Goal: Information Seeking & Learning: Learn about a topic

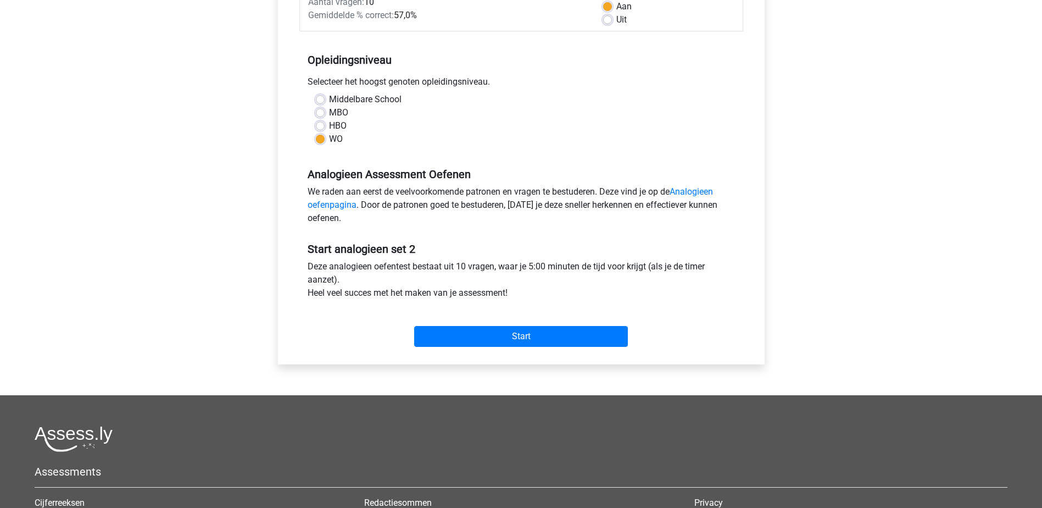
scroll to position [220, 0]
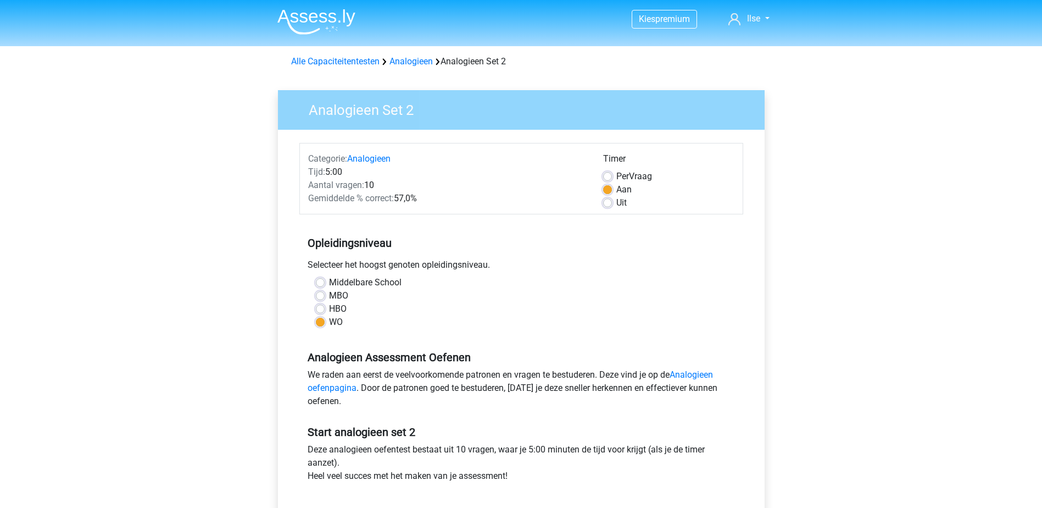
scroll to position [220, 0]
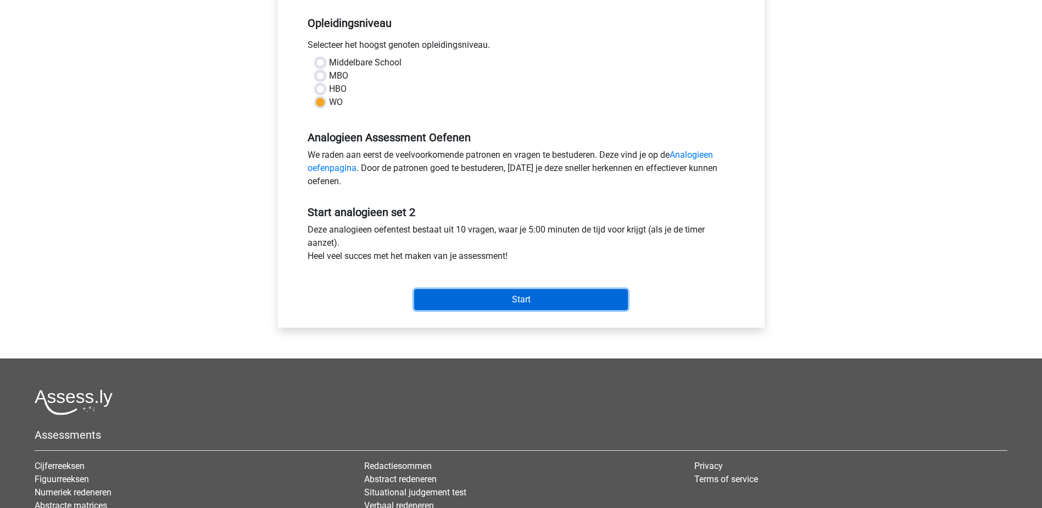
click at [522, 301] on input "Start" at bounding box center [521, 299] width 214 height 21
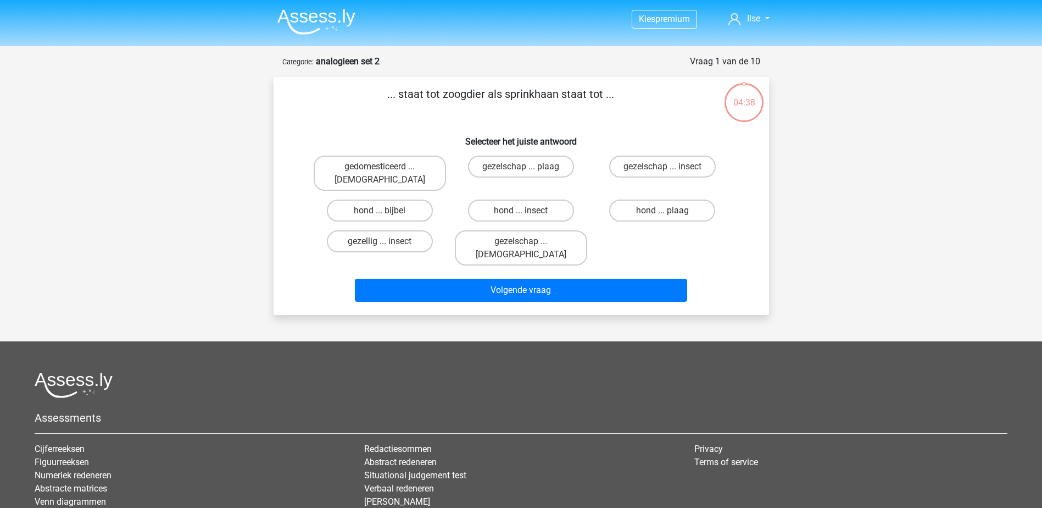
click at [524, 210] on input "hond ... insect" at bounding box center [524, 213] width 7 height 7
radio input "true"
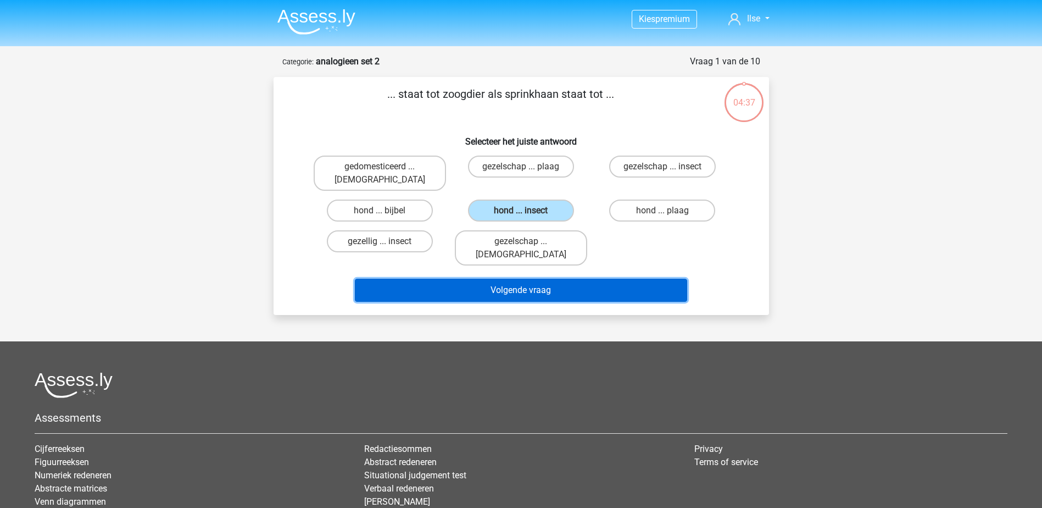
click at [527, 279] on button "Volgende vraag" at bounding box center [521, 290] width 332 height 23
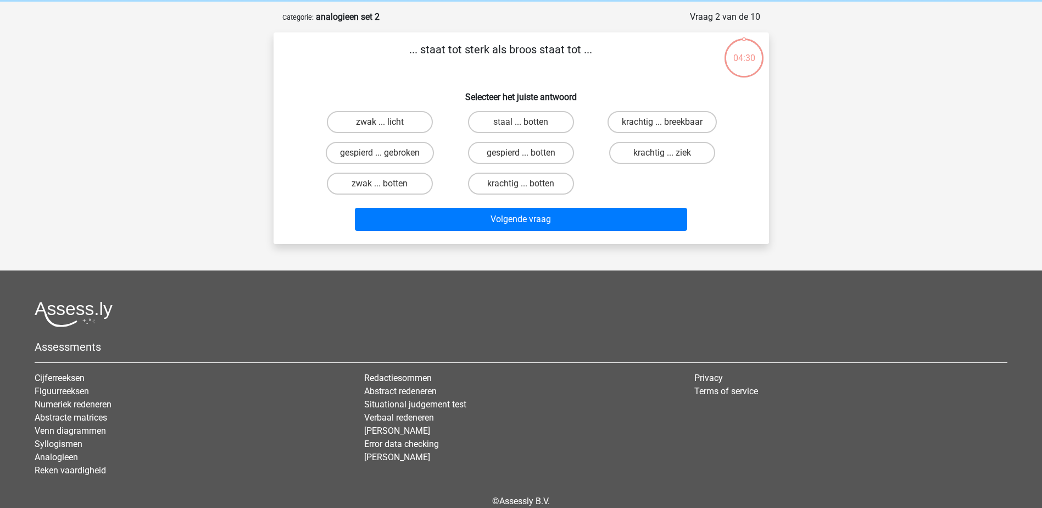
scroll to position [55, 0]
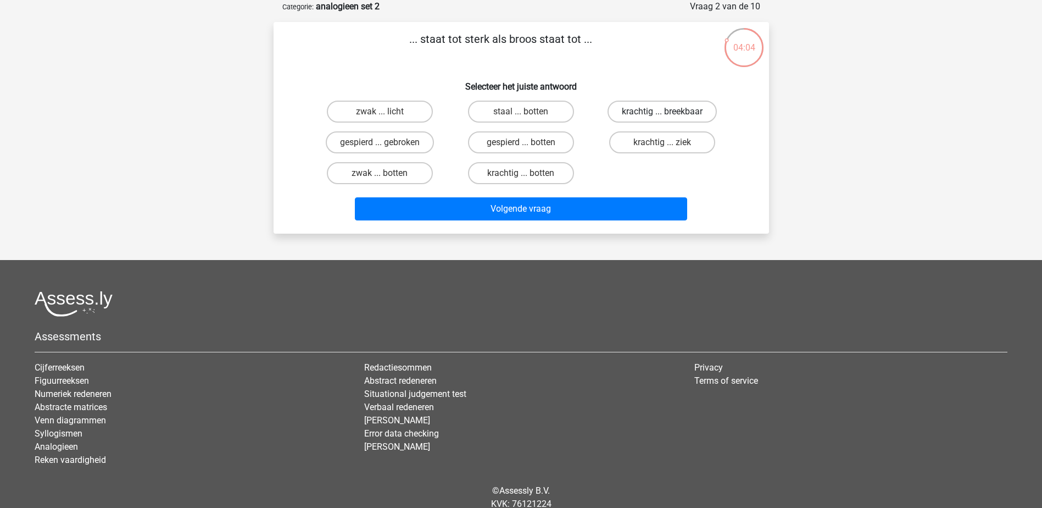
click at [642, 114] on label "krachtig ... breekbaar" at bounding box center [662, 112] width 109 height 22
click at [662, 114] on input "krachtig ... breekbaar" at bounding box center [665, 115] width 7 height 7
radio input "true"
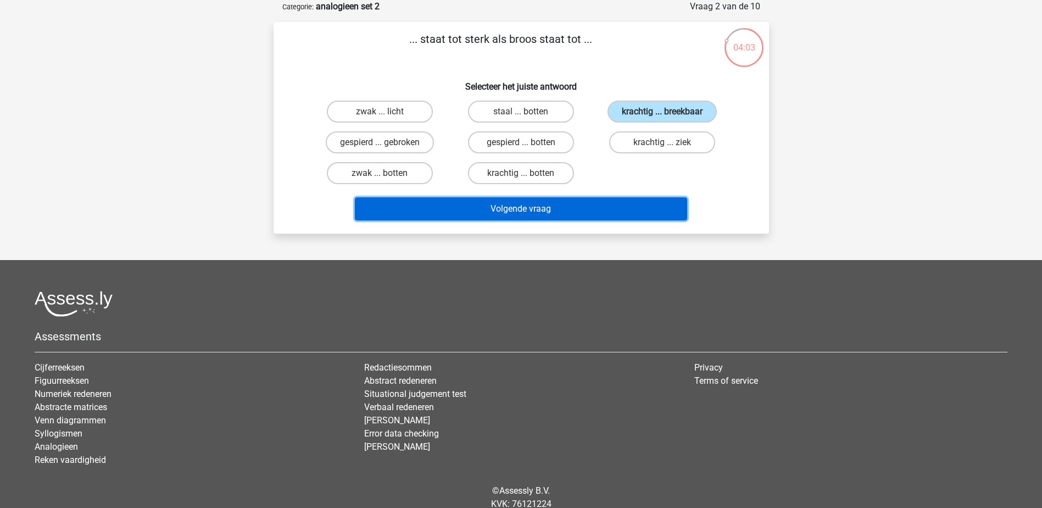
click at [588, 204] on button "Volgende vraag" at bounding box center [521, 208] width 332 height 23
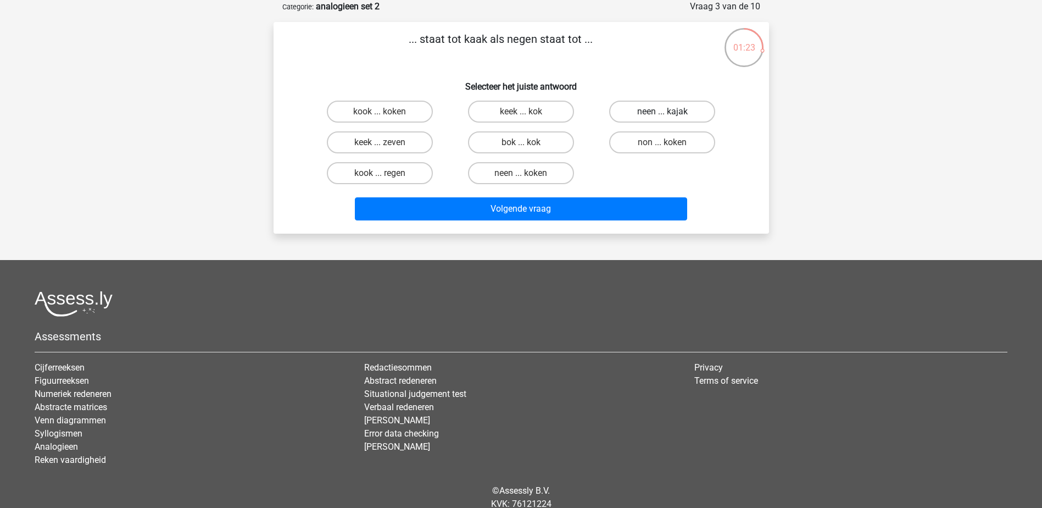
click at [662, 109] on label "neen ... kajak" at bounding box center [662, 112] width 106 height 22
click at [662, 112] on input "neen ... kajak" at bounding box center [665, 115] width 7 height 7
radio input "true"
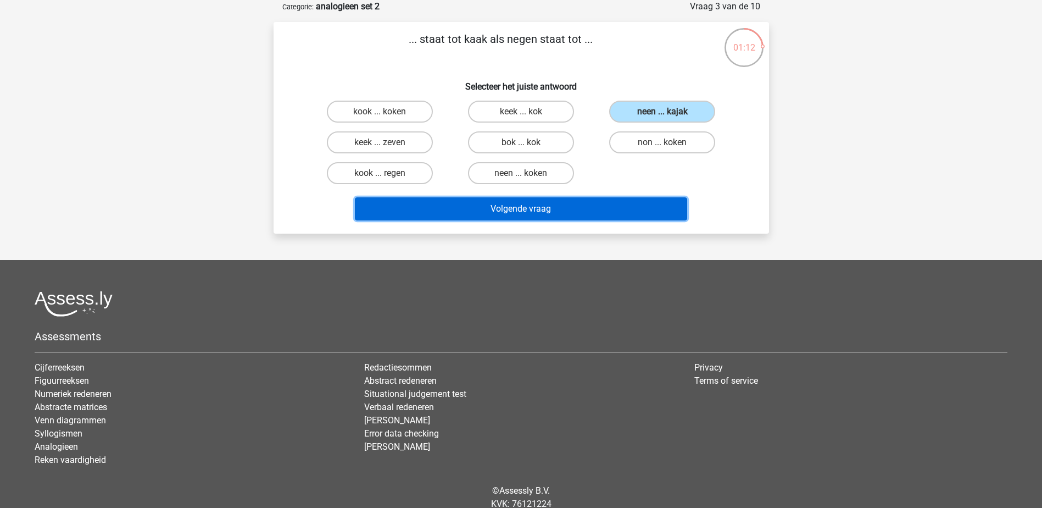
click at [541, 207] on button "Volgende vraag" at bounding box center [521, 208] width 332 height 23
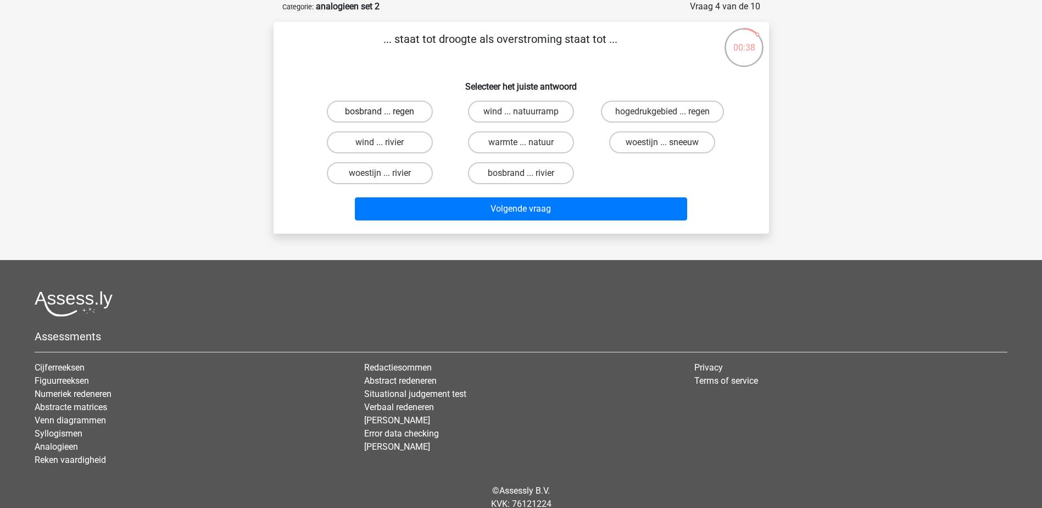
click at [417, 113] on label "bosbrand ... regen" at bounding box center [380, 112] width 106 height 22
click at [387, 113] on input "bosbrand ... regen" at bounding box center [383, 115] width 7 height 7
radio input "true"
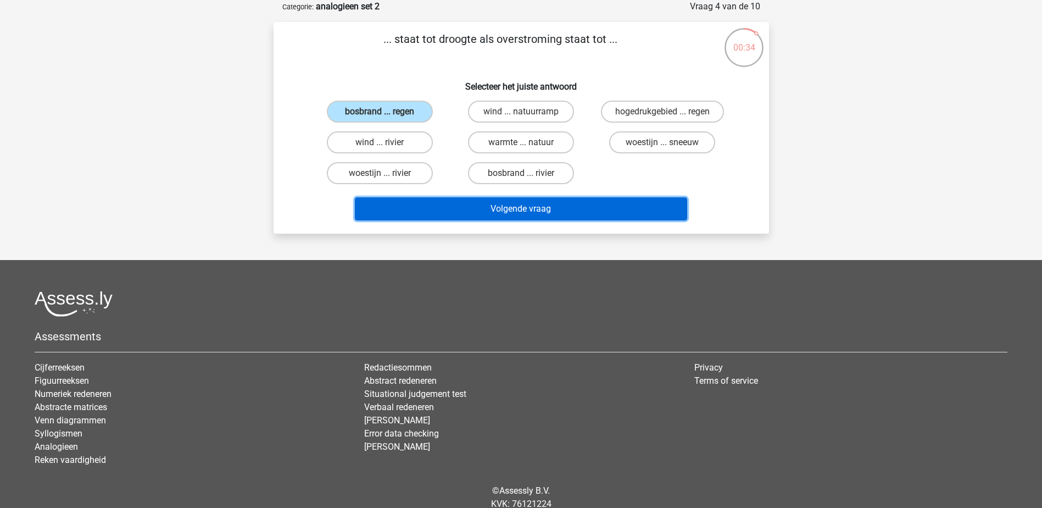
click at [503, 211] on button "Volgende vraag" at bounding box center [521, 208] width 332 height 23
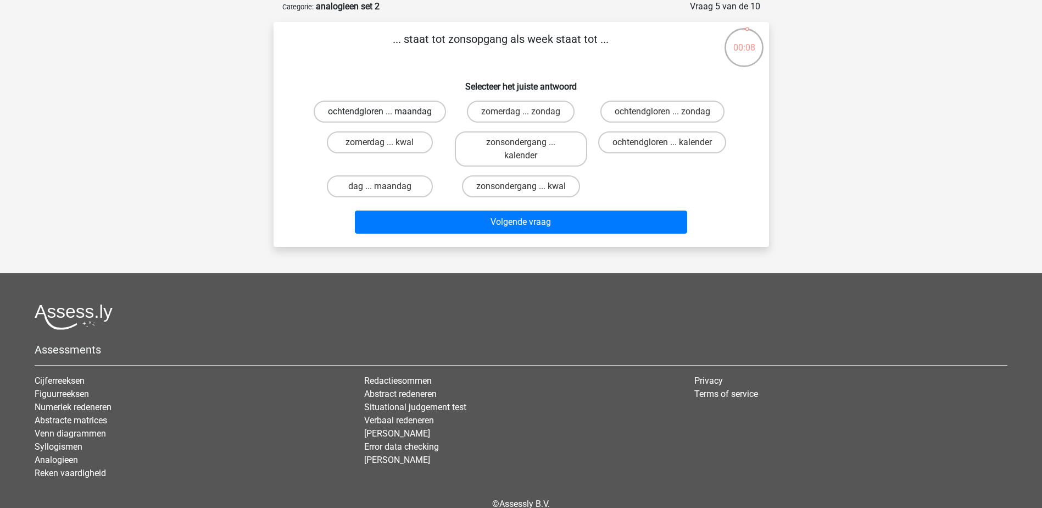
click at [421, 119] on label "ochtendgloren ... maandag" at bounding box center [380, 112] width 132 height 22
click at [387, 119] on input "ochtendgloren ... maandag" at bounding box center [383, 115] width 7 height 7
radio input "true"
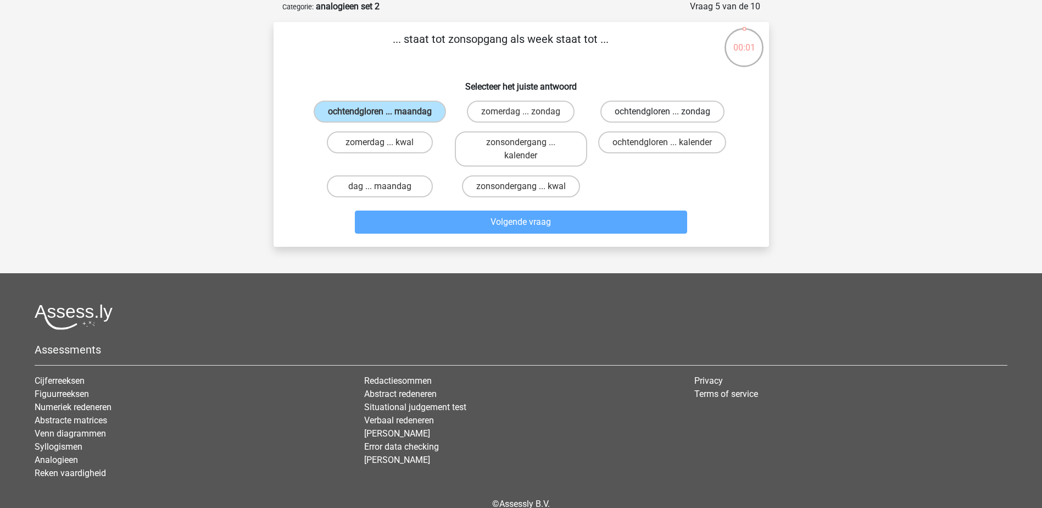
click at [689, 113] on label "ochtendgloren ... zondag" at bounding box center [662, 112] width 124 height 22
click at [670, 113] on input "ochtendgloren ... zondag" at bounding box center [665, 115] width 7 height 7
radio input "true"
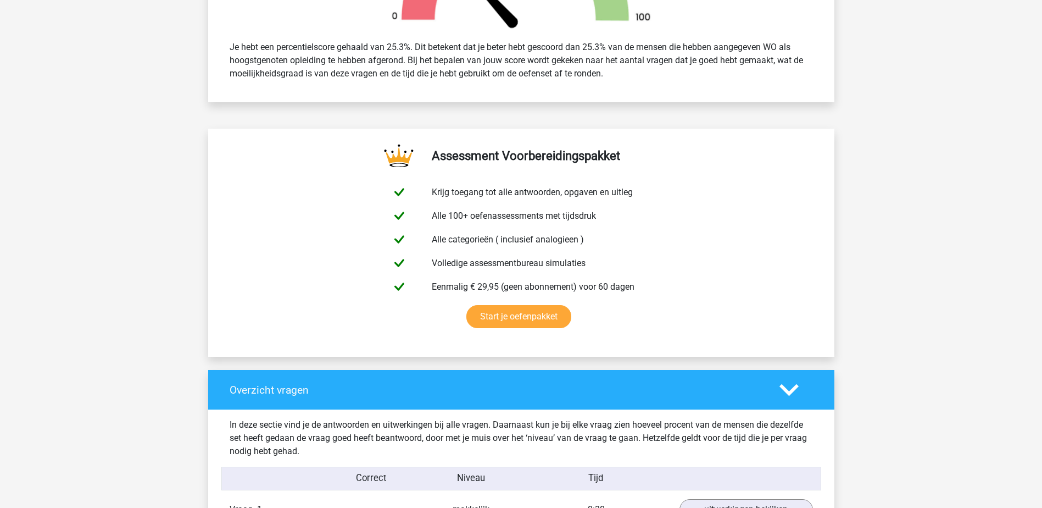
scroll to position [659, 0]
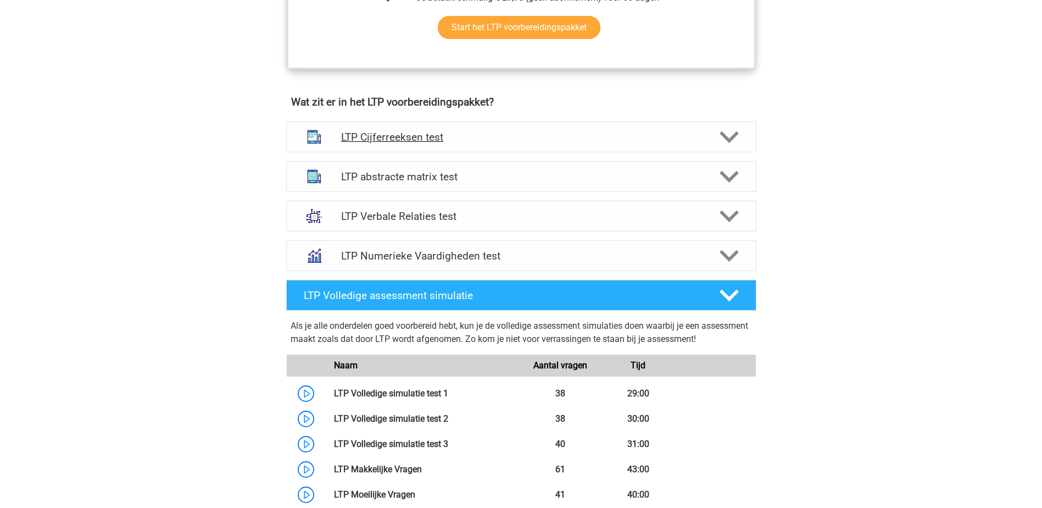
scroll to position [604, 0]
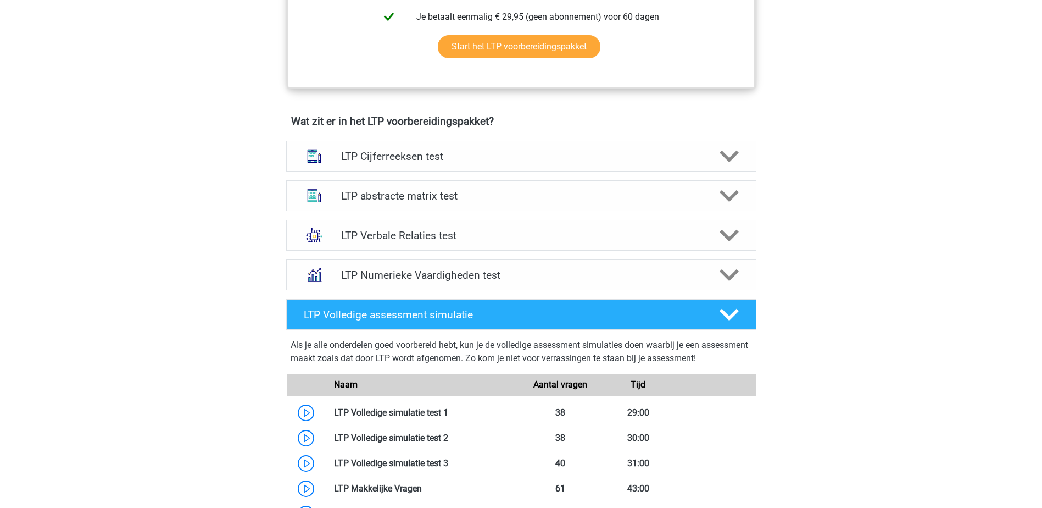
click at [404, 237] on h4 "LTP Verbale Relaties test" at bounding box center [521, 235] width 360 height 13
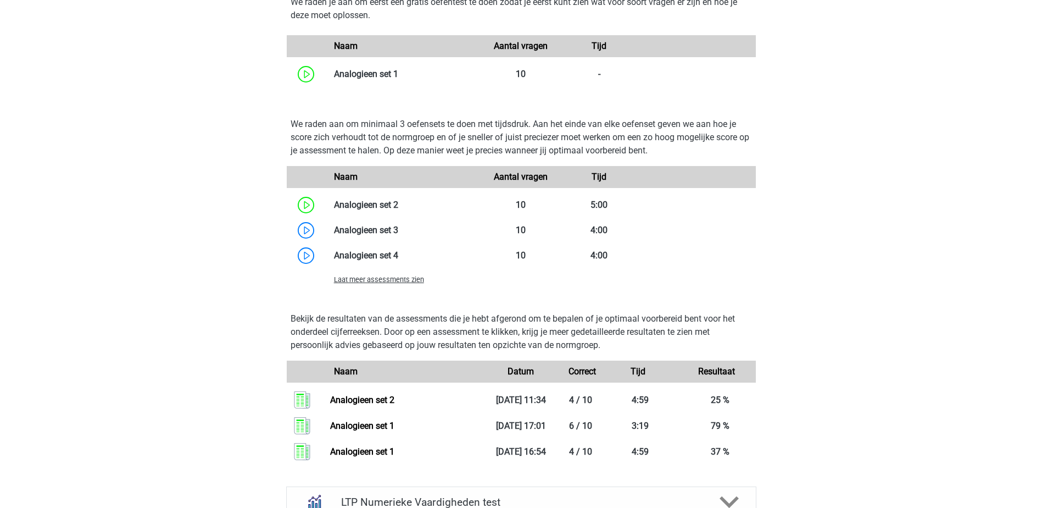
scroll to position [1263, 0]
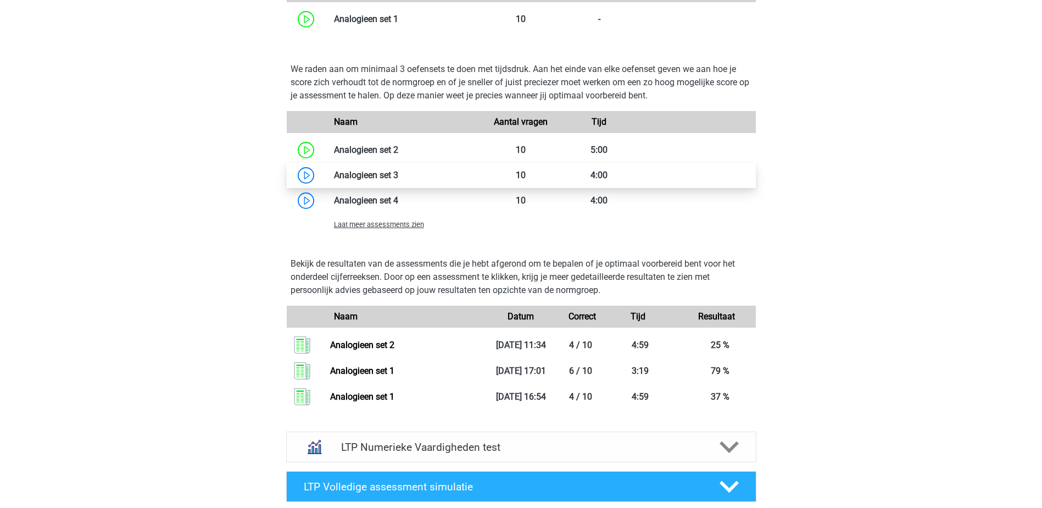
click at [398, 178] on link at bounding box center [398, 175] width 0 height 10
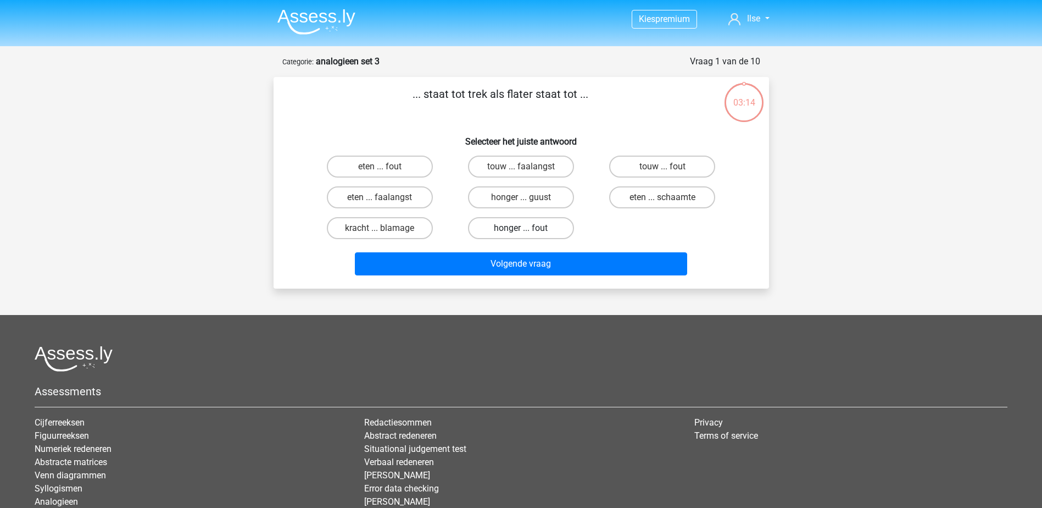
click at [510, 227] on label "honger ... fout" at bounding box center [521, 228] width 106 height 22
click at [521, 228] on input "honger ... fout" at bounding box center [524, 231] width 7 height 7
radio input "true"
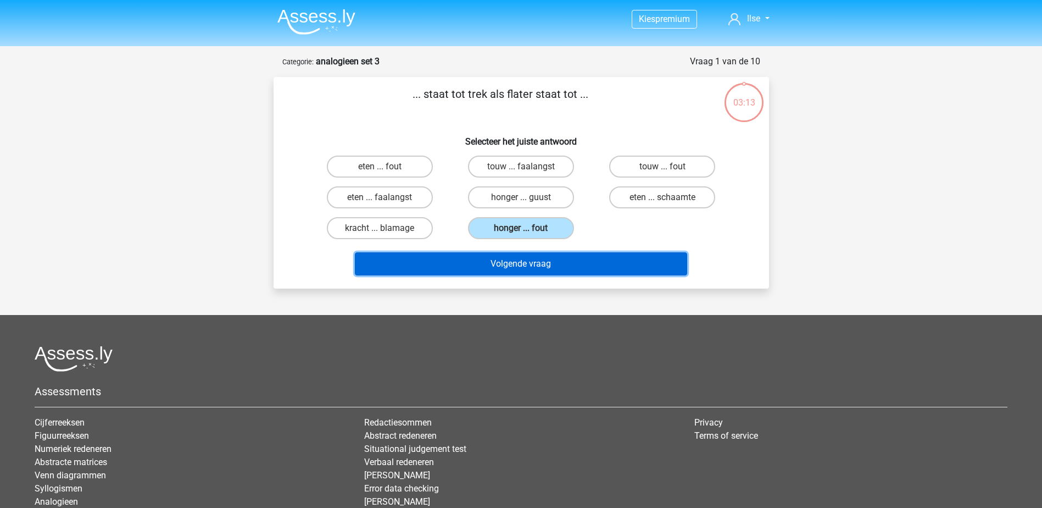
click at [510, 261] on button "Volgende vraag" at bounding box center [521, 263] width 332 height 23
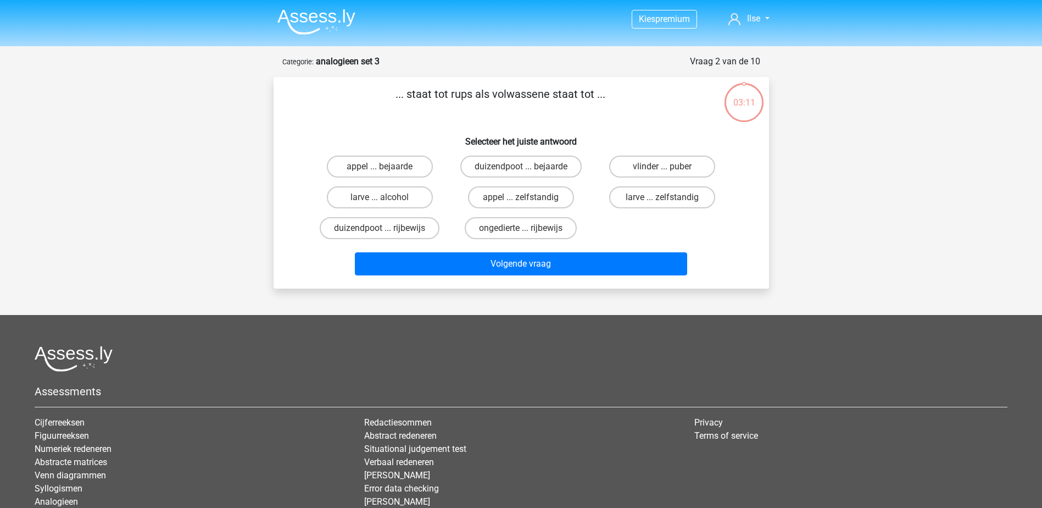
scroll to position [55, 0]
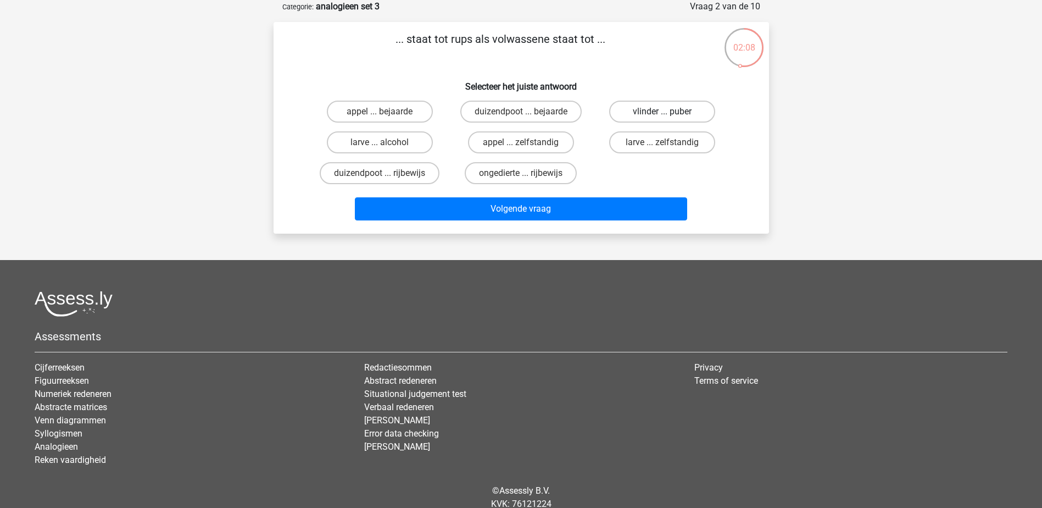
click at [631, 111] on label "vlinder ... puber" at bounding box center [662, 112] width 106 height 22
click at [662, 112] on input "vlinder ... puber" at bounding box center [665, 115] width 7 height 7
radio input "true"
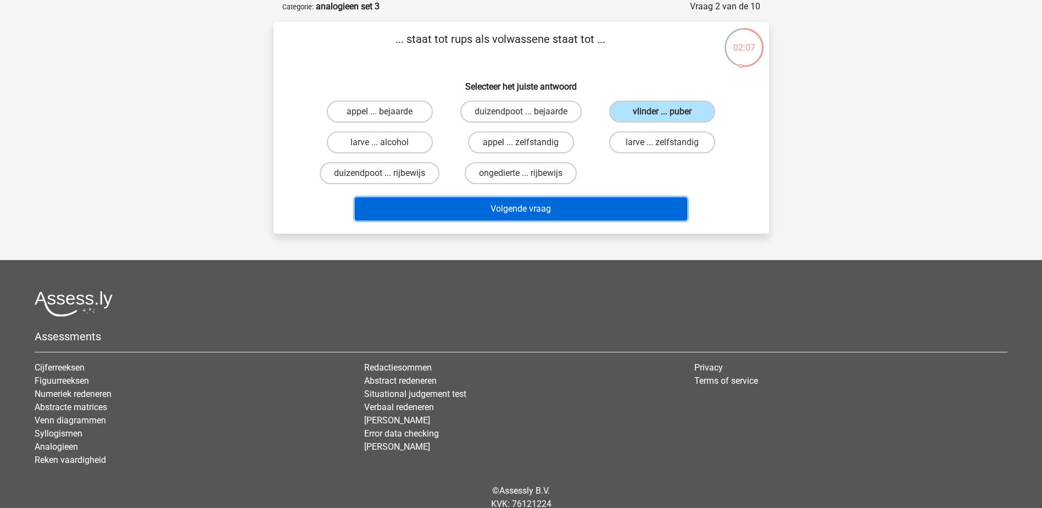
click at [570, 212] on button "Volgende vraag" at bounding box center [521, 208] width 332 height 23
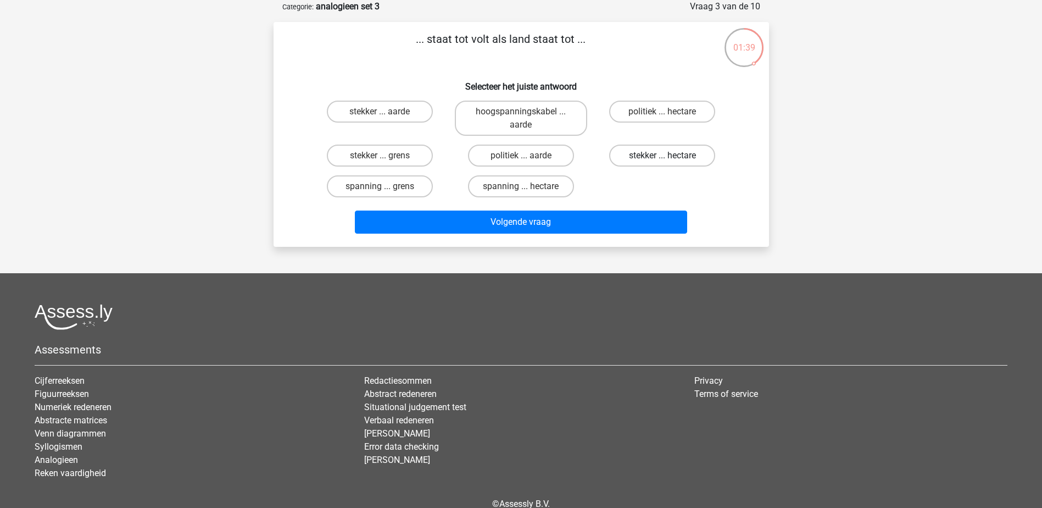
click at [627, 156] on label "stekker ... hectare" at bounding box center [662, 155] width 106 height 22
click at [662, 156] on input "stekker ... hectare" at bounding box center [665, 158] width 7 height 7
radio input "true"
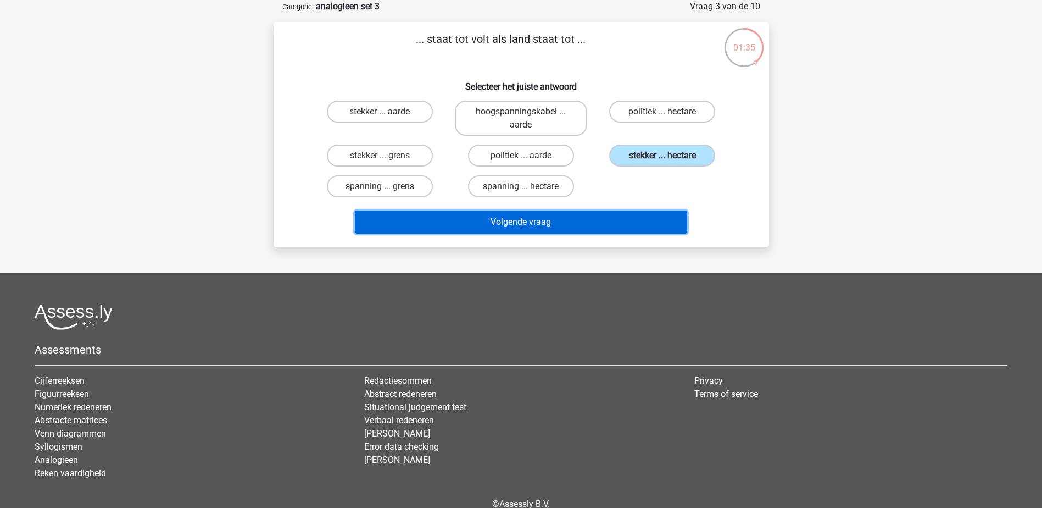
click at [587, 223] on button "Volgende vraag" at bounding box center [521, 221] width 332 height 23
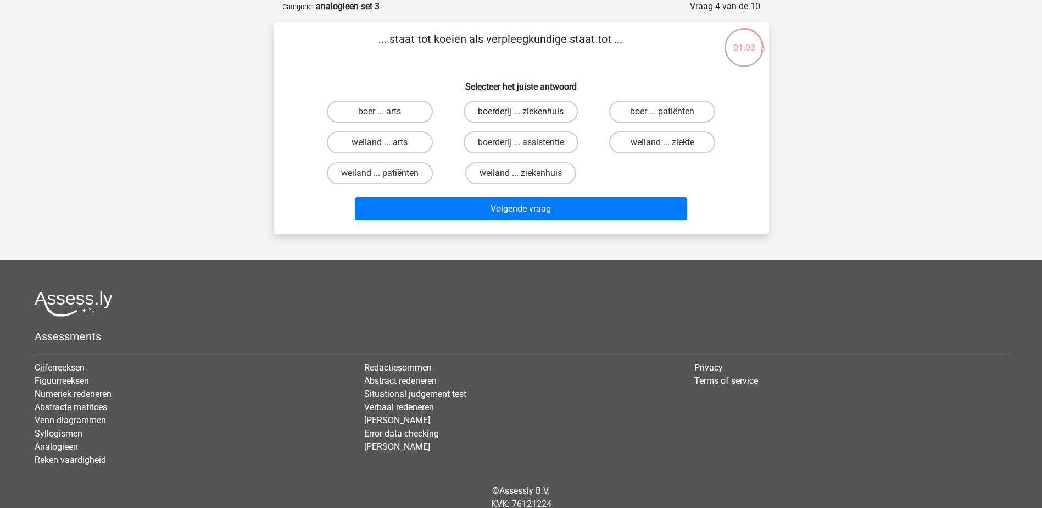
click at [481, 109] on label "boerderij ... ziekenhuis" at bounding box center [521, 112] width 114 height 22
click at [521, 112] on input "boerderij ... ziekenhuis" at bounding box center [524, 115] width 7 height 7
radio input "true"
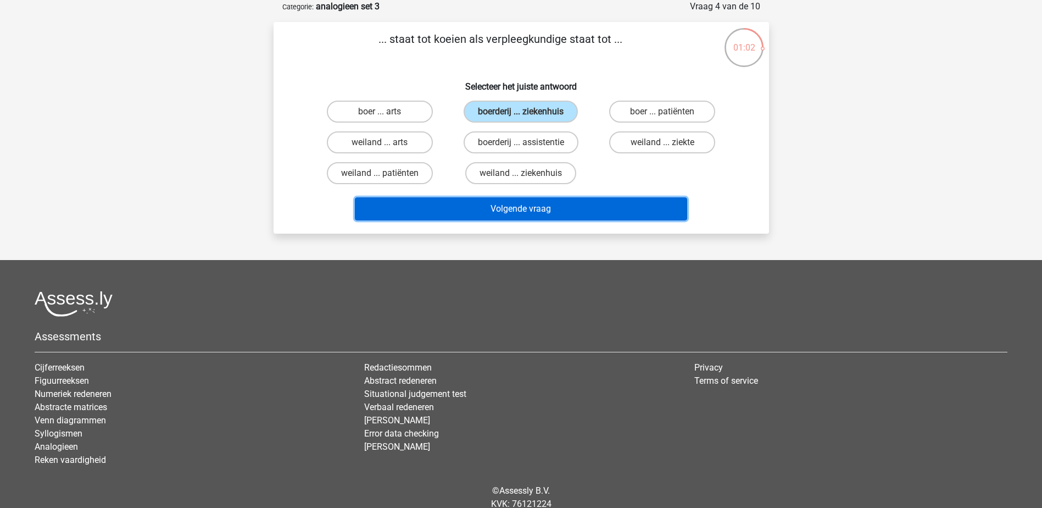
click at [508, 203] on button "Volgende vraag" at bounding box center [521, 208] width 332 height 23
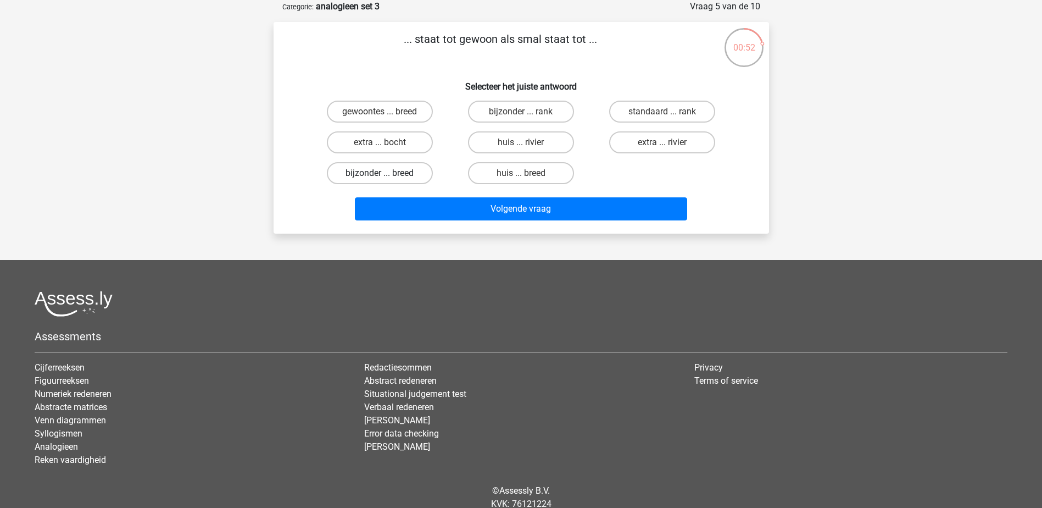
click at [418, 173] on label "bijzonder ... breed" at bounding box center [380, 173] width 106 height 22
click at [387, 173] on input "bijzonder ... breed" at bounding box center [383, 176] width 7 height 7
radio input "true"
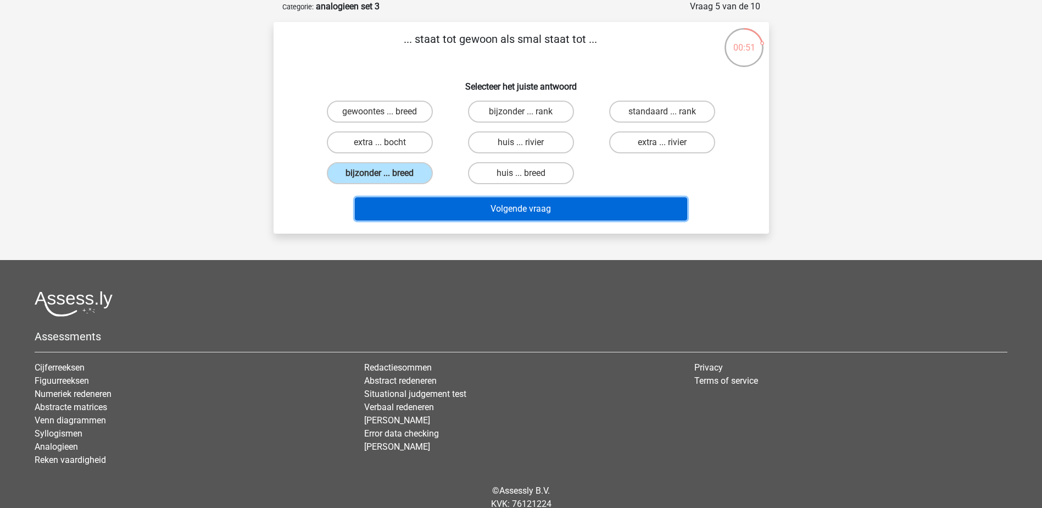
click at [522, 211] on button "Volgende vraag" at bounding box center [521, 208] width 332 height 23
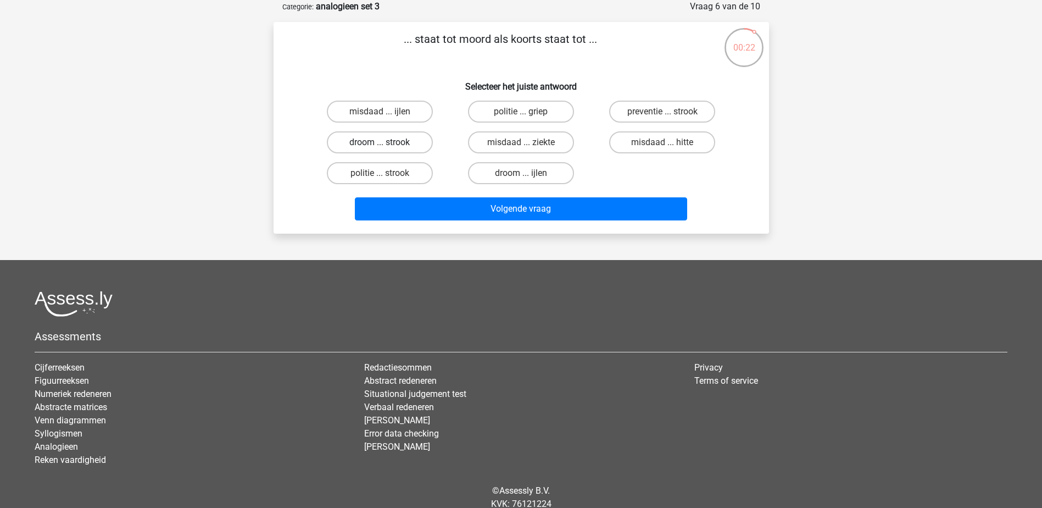
click at [396, 143] on label "droom ... strook" at bounding box center [380, 142] width 106 height 22
click at [387, 143] on input "droom ... strook" at bounding box center [383, 145] width 7 height 7
radio input "true"
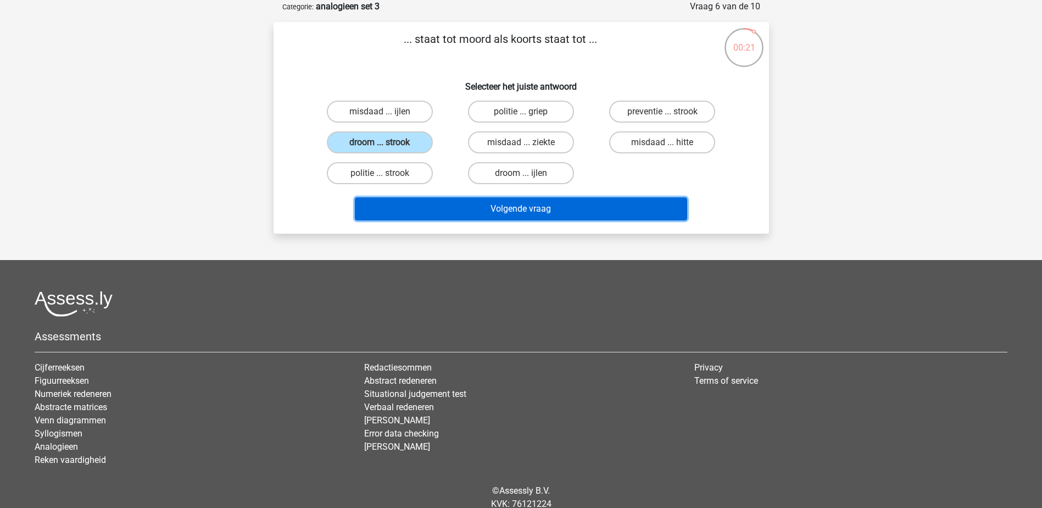
click at [510, 215] on button "Volgende vraag" at bounding box center [521, 208] width 332 height 23
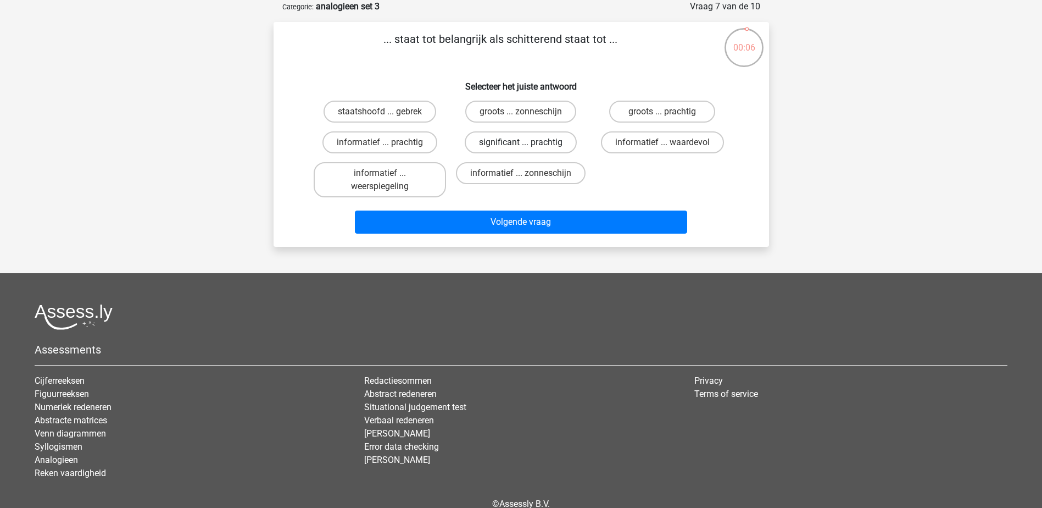
click at [509, 144] on label "significant ... prachtig" at bounding box center [521, 142] width 112 height 22
click at [521, 144] on input "significant ... prachtig" at bounding box center [524, 145] width 7 height 7
radio input "true"
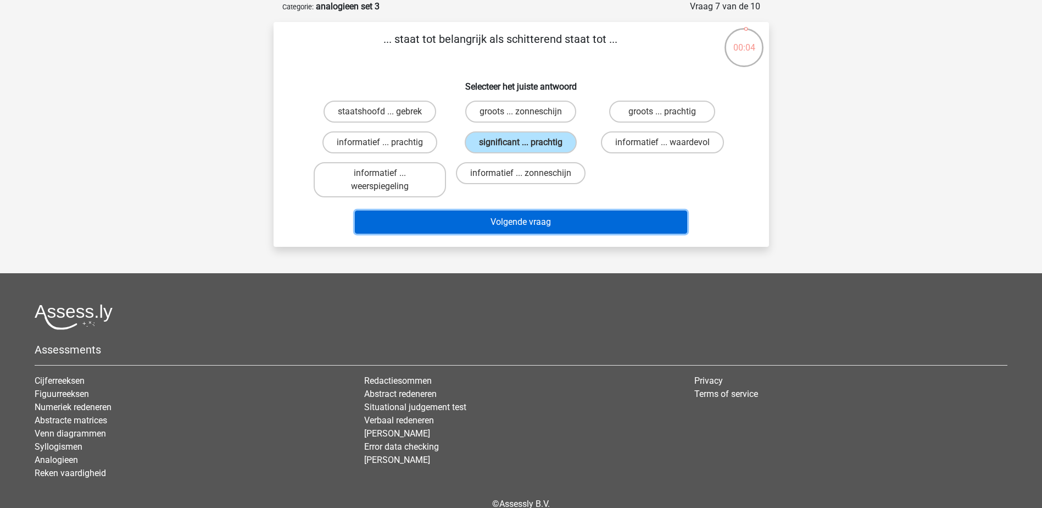
click at [579, 218] on button "Volgende vraag" at bounding box center [521, 221] width 332 height 23
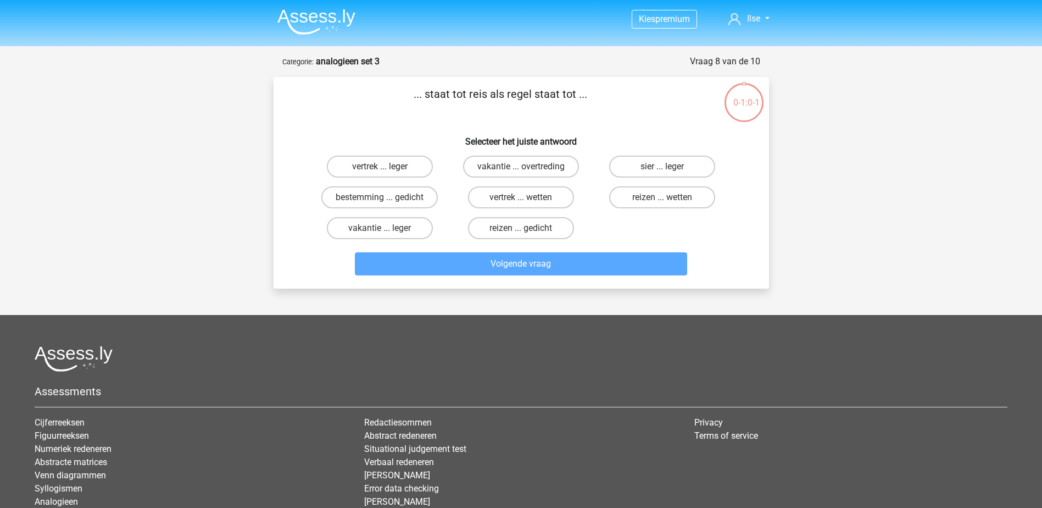
scroll to position [55, 0]
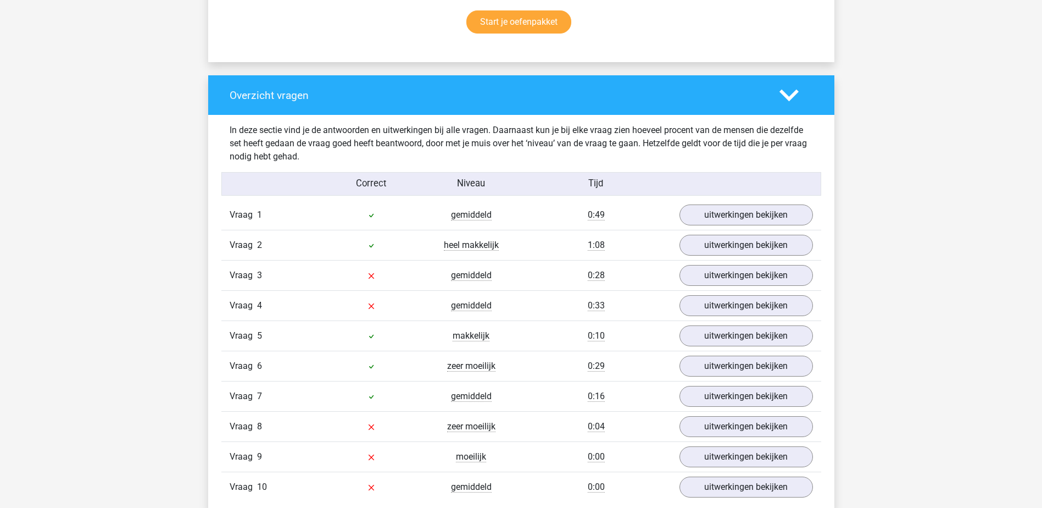
scroll to position [769, 0]
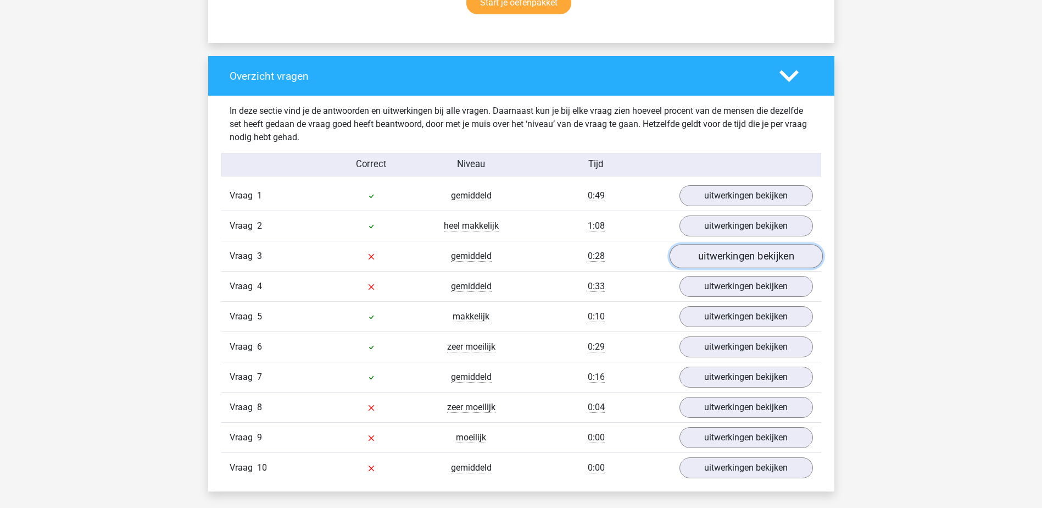
click at [733, 254] on link "uitwerkingen bekijken" at bounding box center [745, 256] width 153 height 24
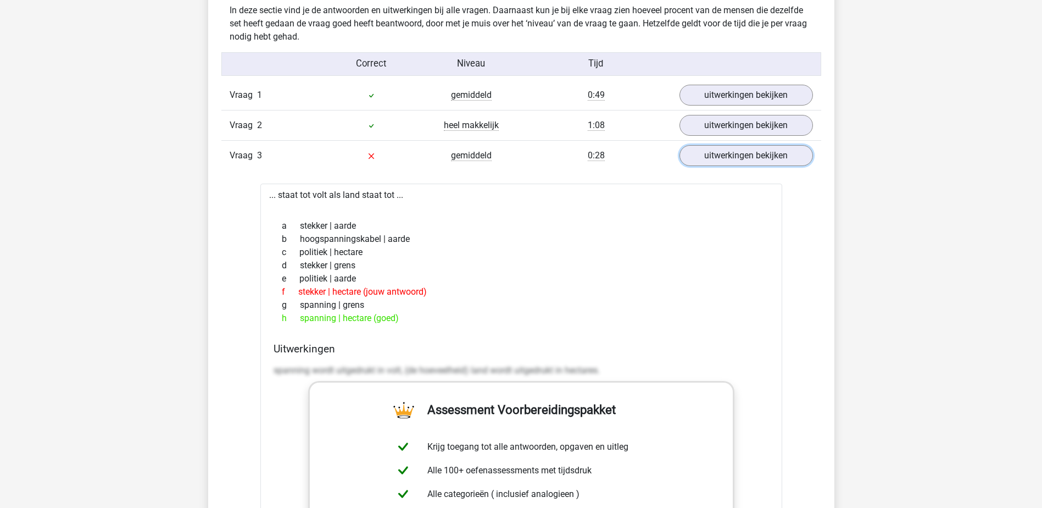
scroll to position [879, 0]
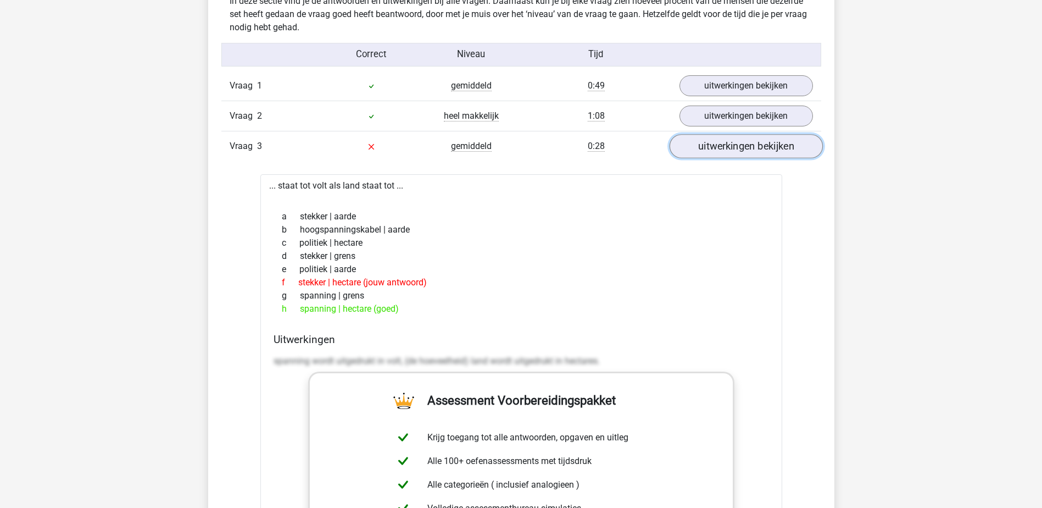
click at [726, 140] on link "uitwerkingen bekijken" at bounding box center [745, 147] width 153 height 24
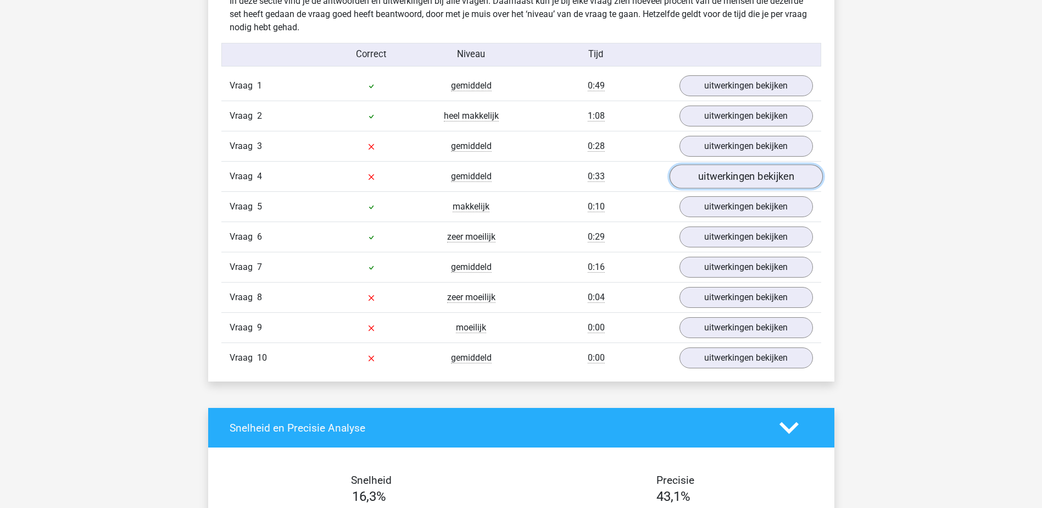
click at [729, 182] on link "uitwerkingen bekijken" at bounding box center [745, 177] width 153 height 24
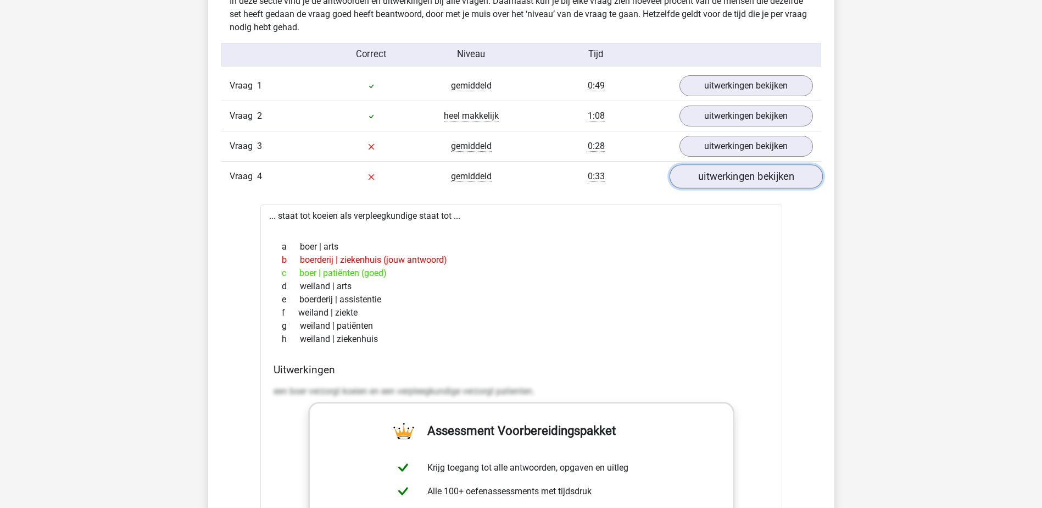
click at [723, 175] on link "uitwerkingen bekijken" at bounding box center [745, 177] width 153 height 24
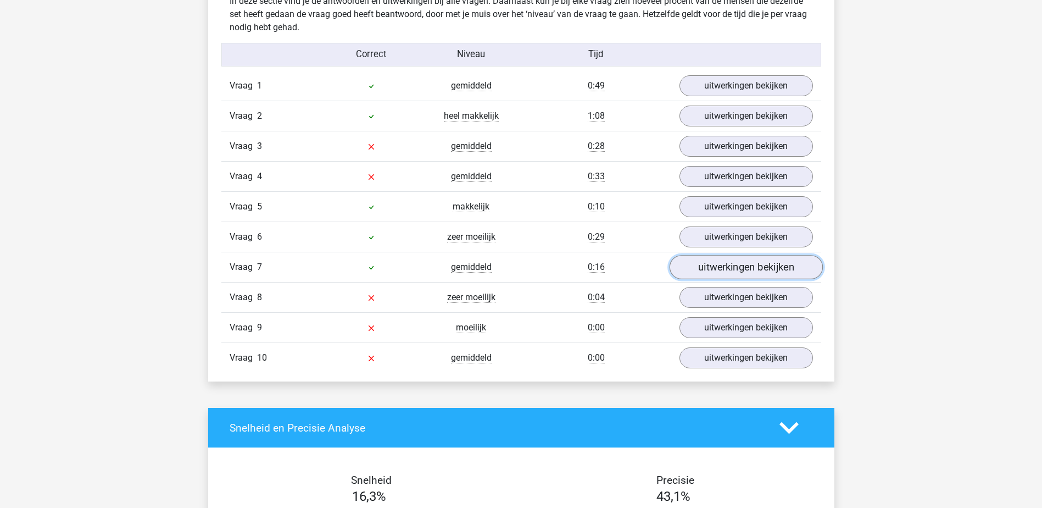
click at [705, 269] on link "uitwerkingen bekijken" at bounding box center [745, 267] width 153 height 24
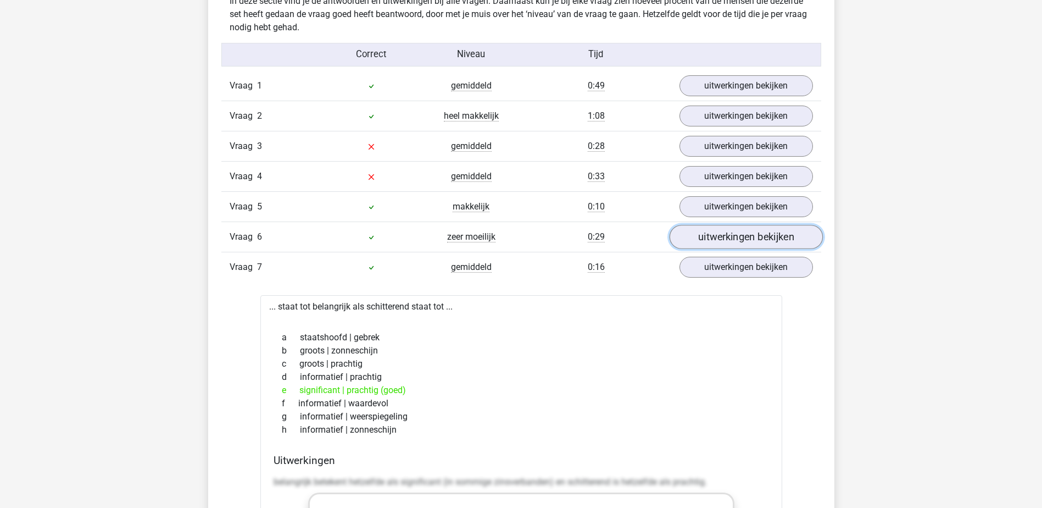
click at [704, 235] on link "uitwerkingen bekijken" at bounding box center [745, 237] width 153 height 24
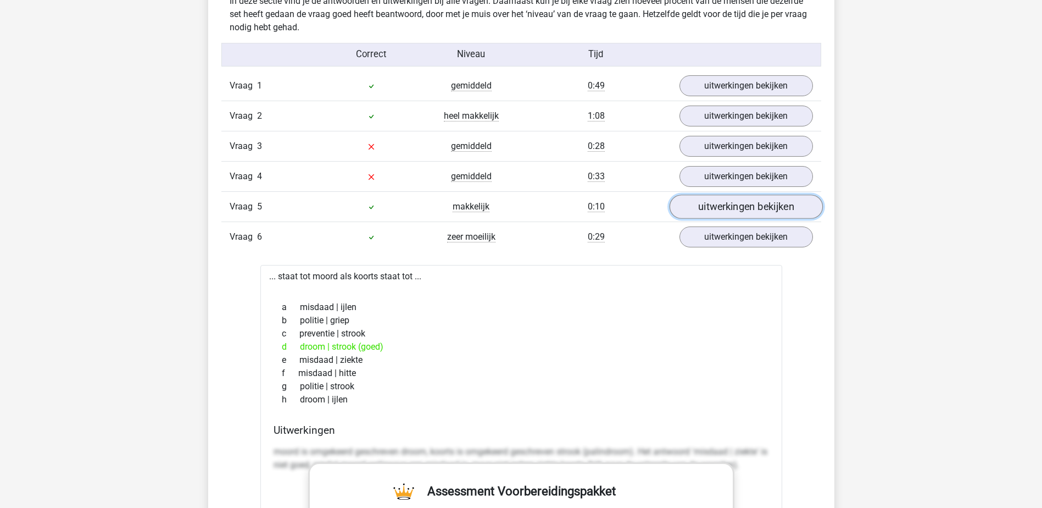
click at [703, 211] on link "uitwerkingen bekijken" at bounding box center [745, 207] width 153 height 24
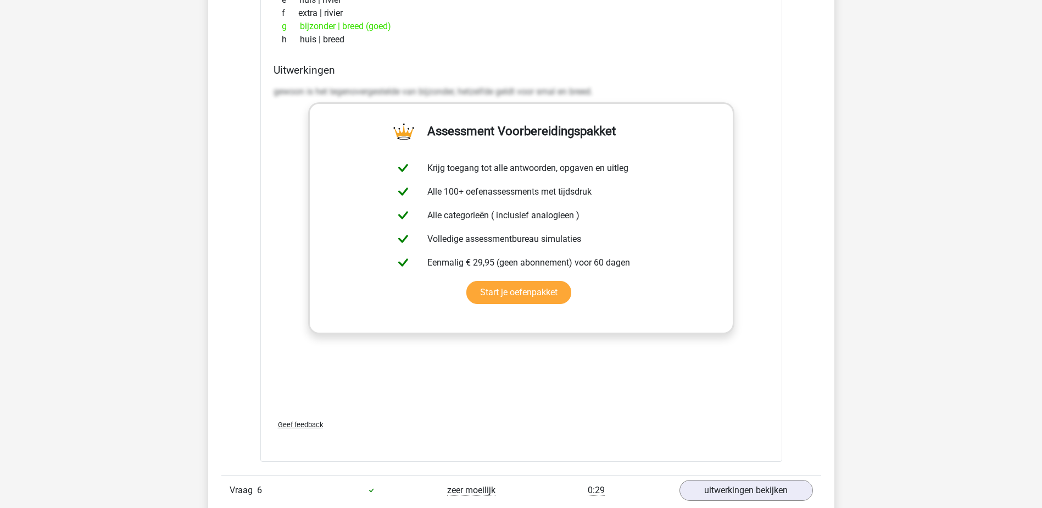
scroll to position [989, 0]
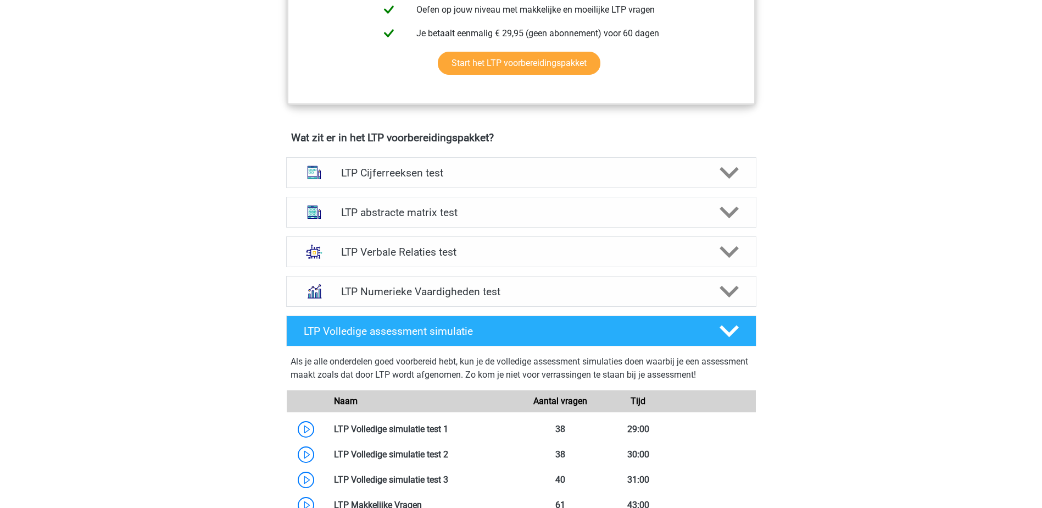
scroll to position [604, 0]
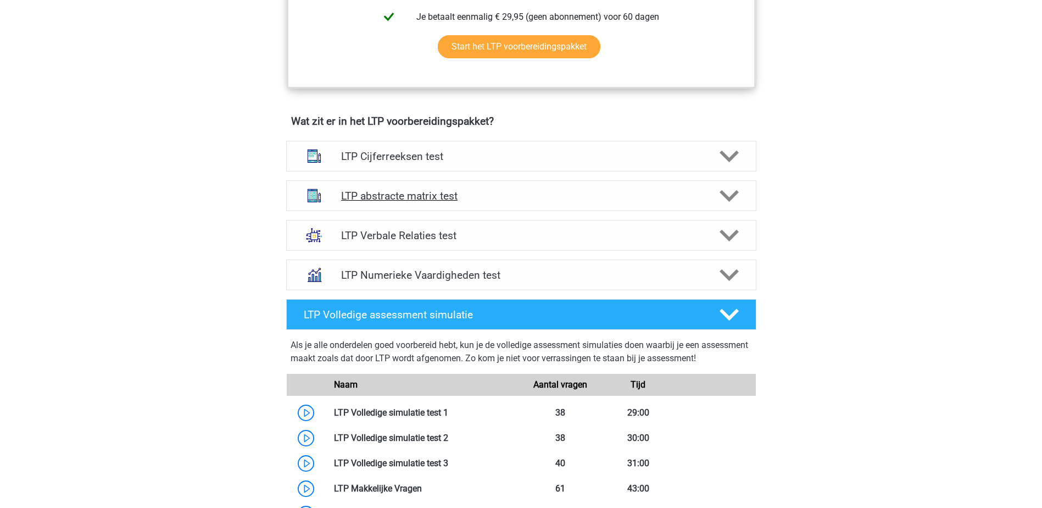
click at [407, 198] on h4 "LTP abstracte matrix test" at bounding box center [521, 196] width 360 height 13
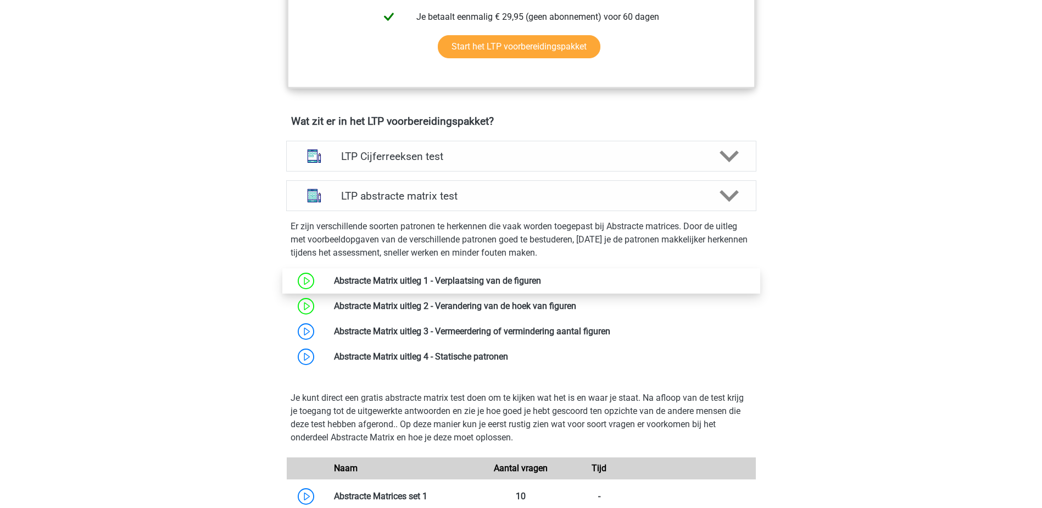
click at [541, 281] on link at bounding box center [541, 280] width 0 height 10
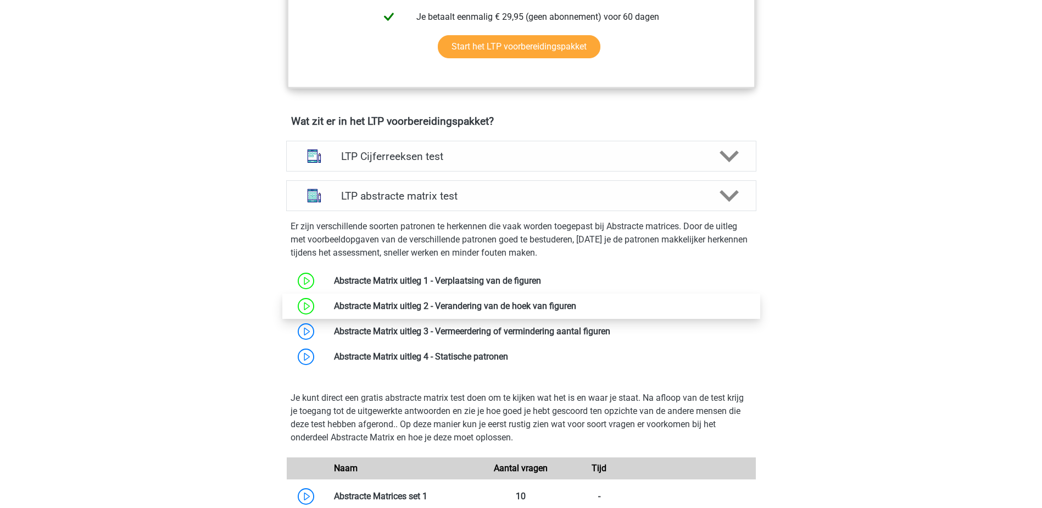
click at [576, 309] on link at bounding box center [576, 305] width 0 height 10
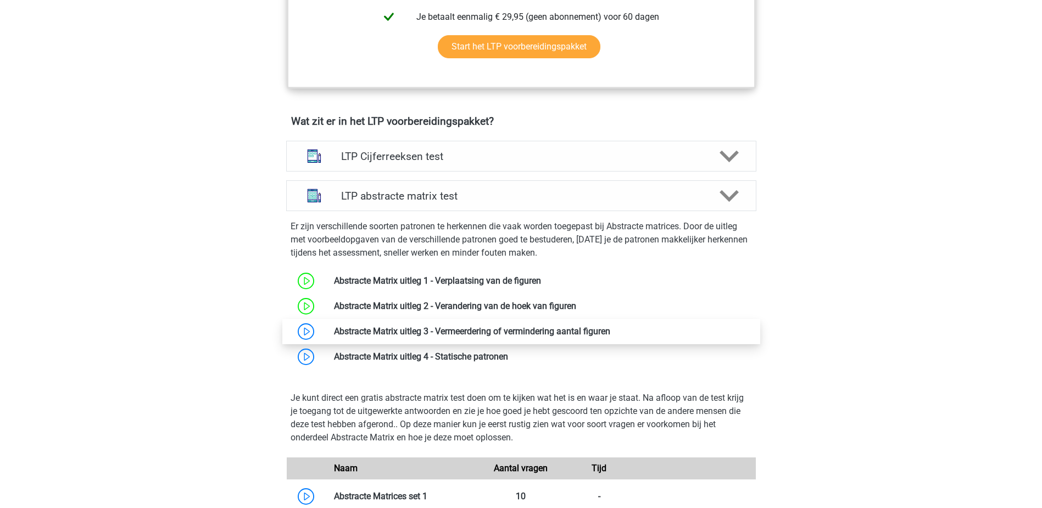
click at [610, 331] on link at bounding box center [610, 331] width 0 height 10
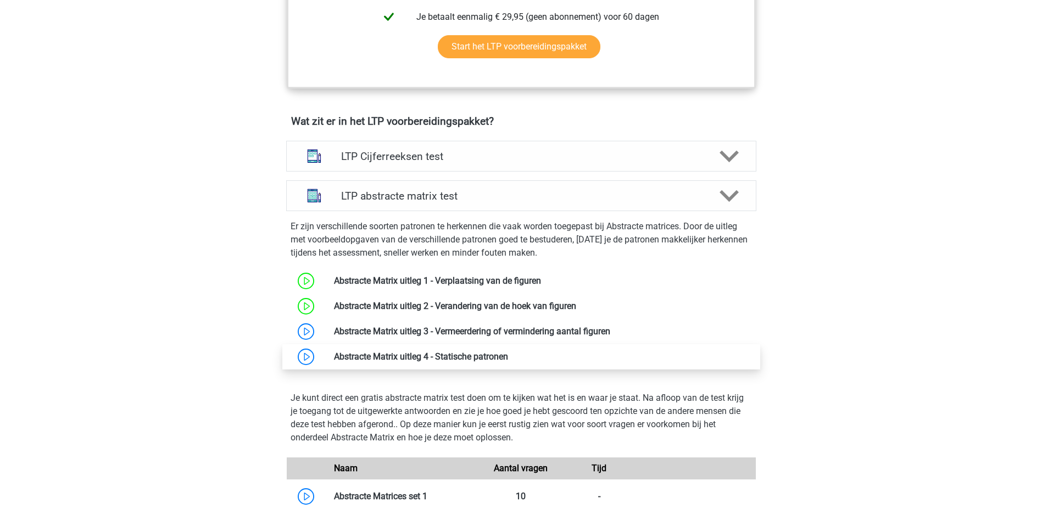
click at [508, 356] on link at bounding box center [508, 356] width 0 height 10
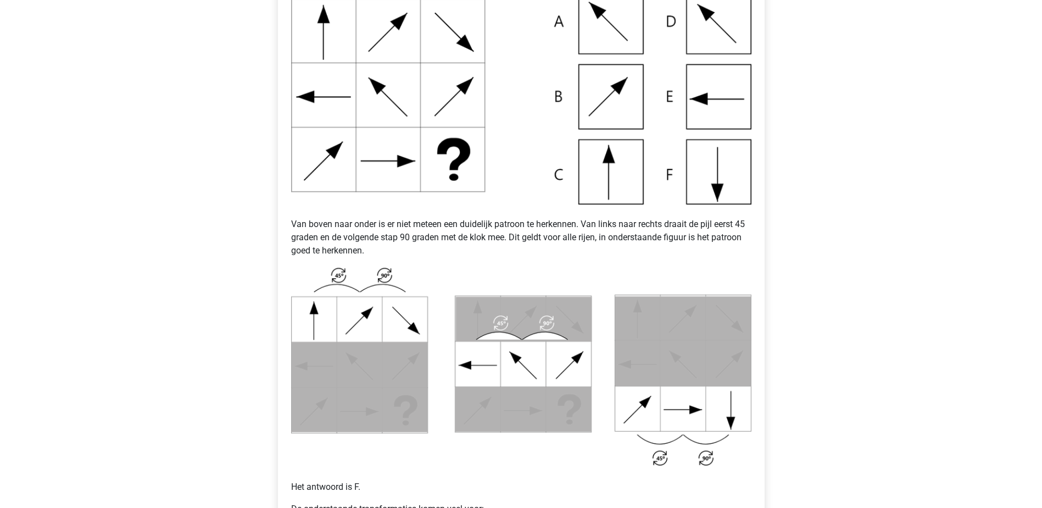
scroll to position [330, 0]
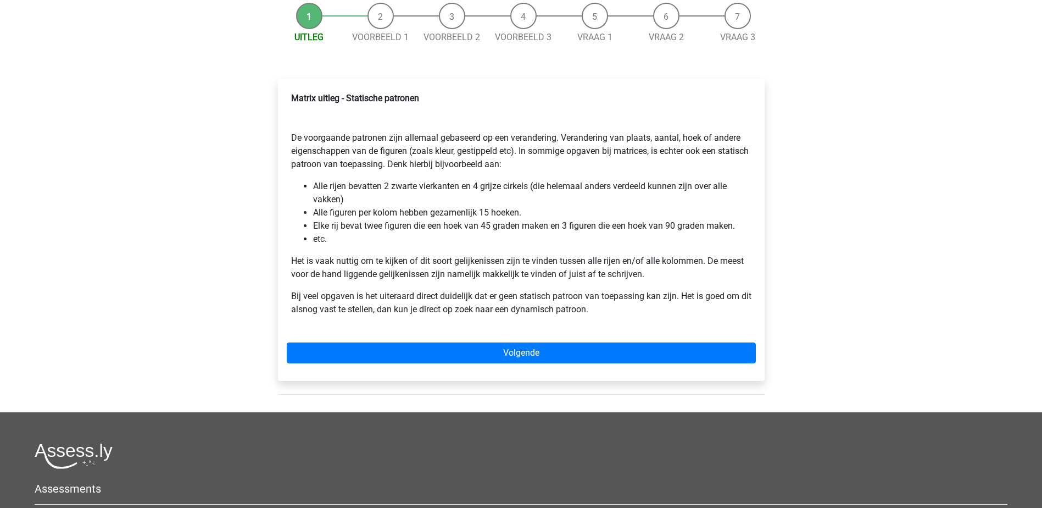
scroll to position [110, 0]
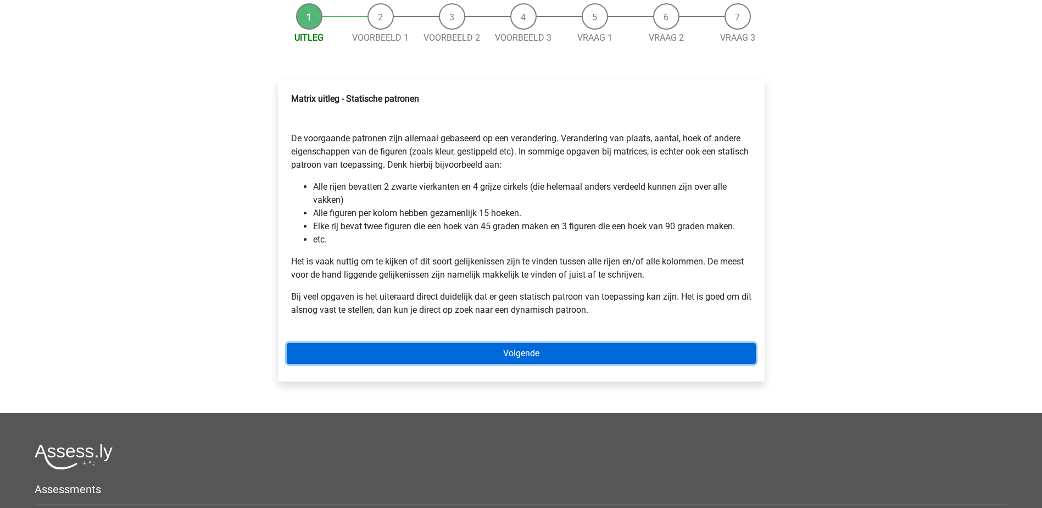
click at [531, 356] on link "Volgende" at bounding box center [521, 353] width 469 height 21
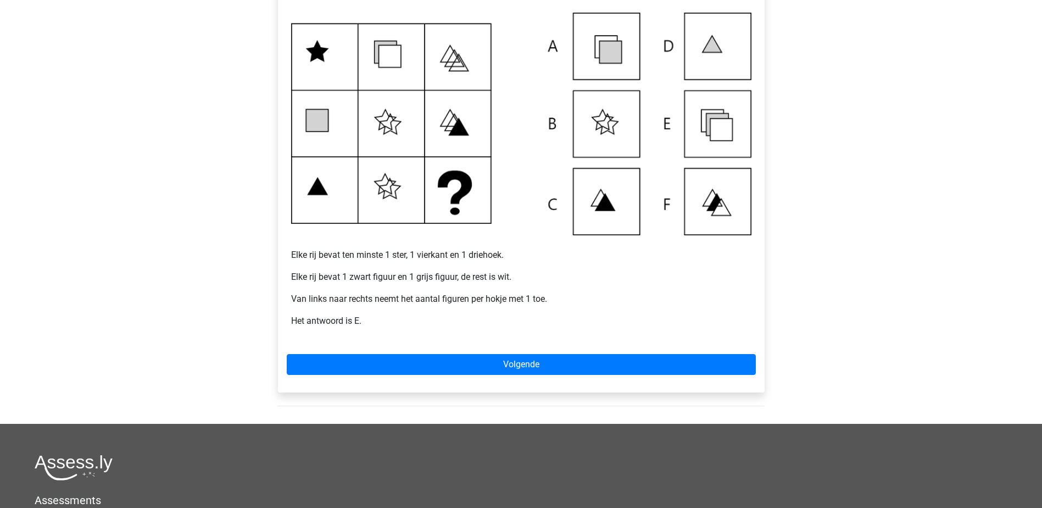
scroll to position [220, 0]
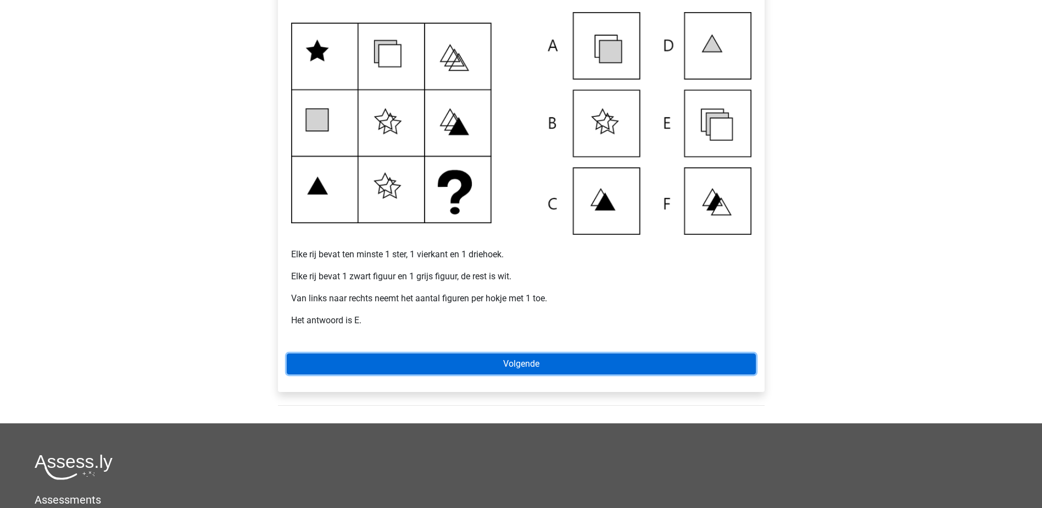
click at [506, 365] on link "Volgende" at bounding box center [521, 363] width 469 height 21
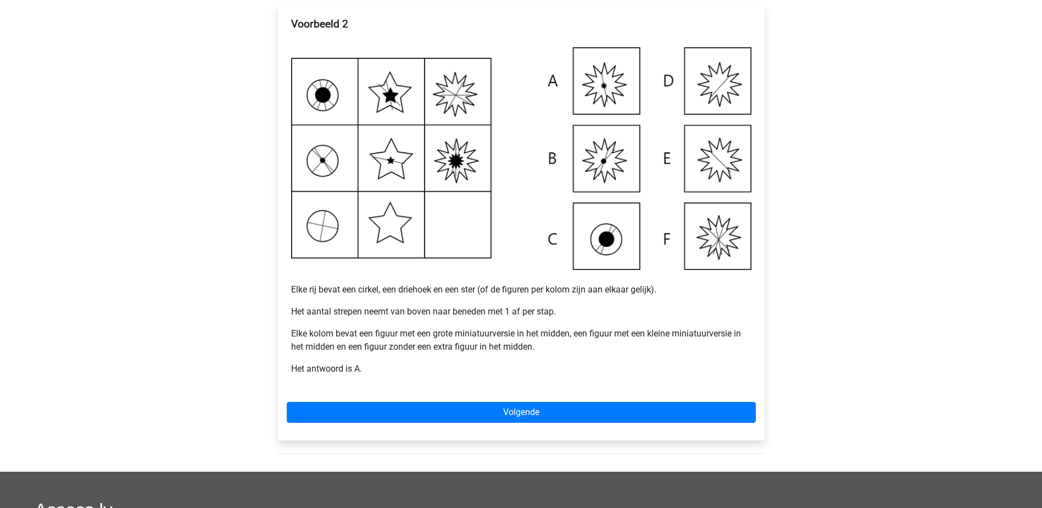
scroll to position [165, 0]
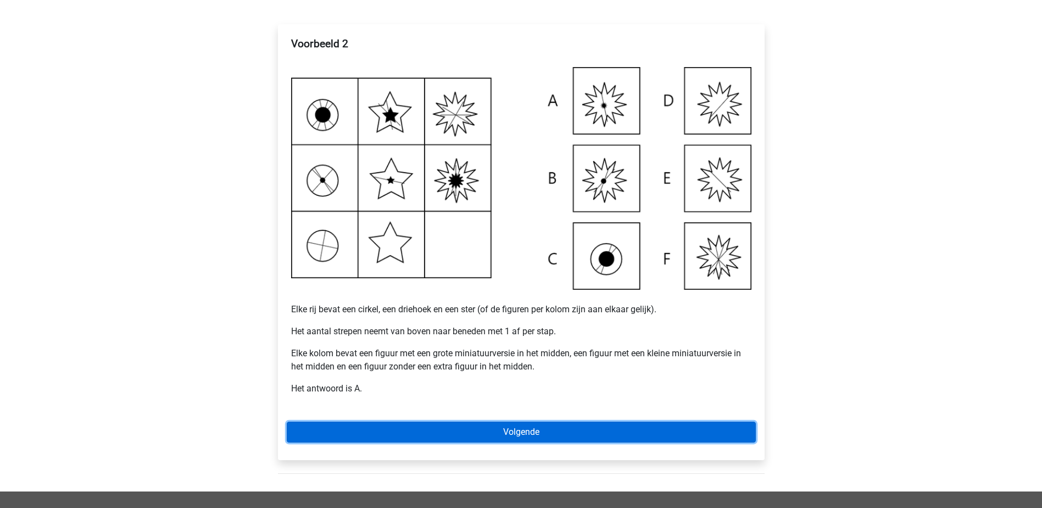
click at [570, 435] on link "Volgende" at bounding box center [521, 431] width 469 height 21
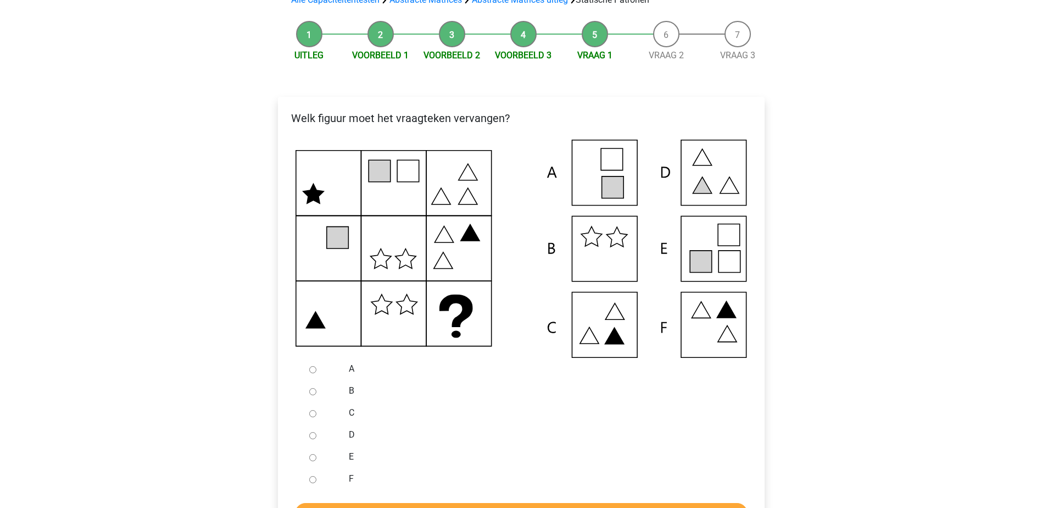
scroll to position [110, 0]
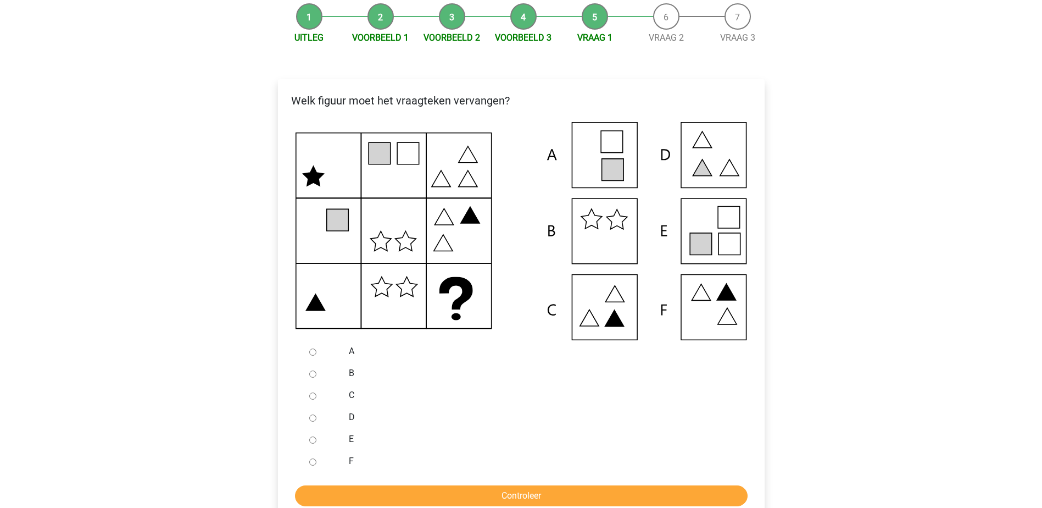
click at [314, 444] on div at bounding box center [323, 439] width 36 height 22
click at [315, 439] on div at bounding box center [323, 439] width 36 height 22
click at [314, 439] on input "E" at bounding box center [312, 439] width 7 height 7
radio input "true"
click at [548, 499] on input "Controleer" at bounding box center [521, 495] width 453 height 21
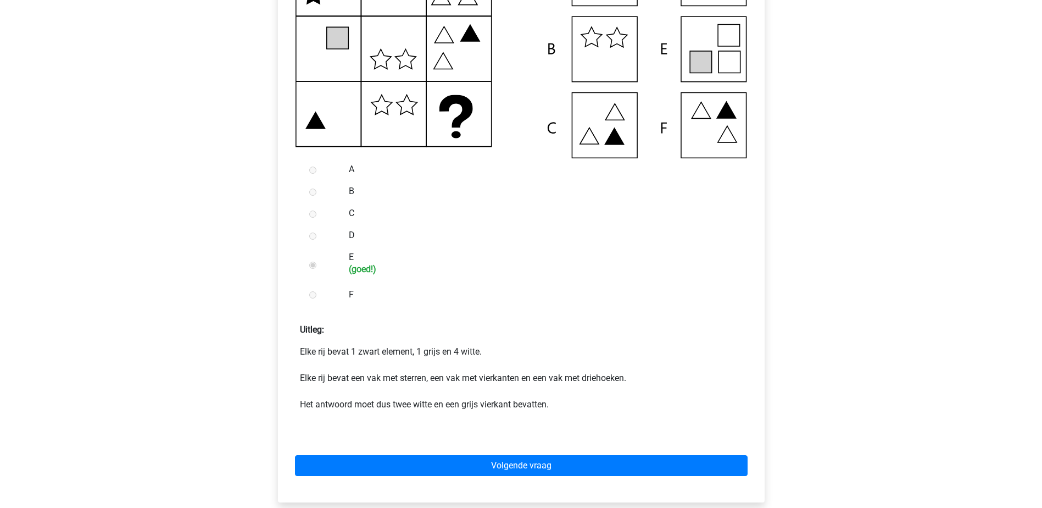
scroll to position [330, 0]
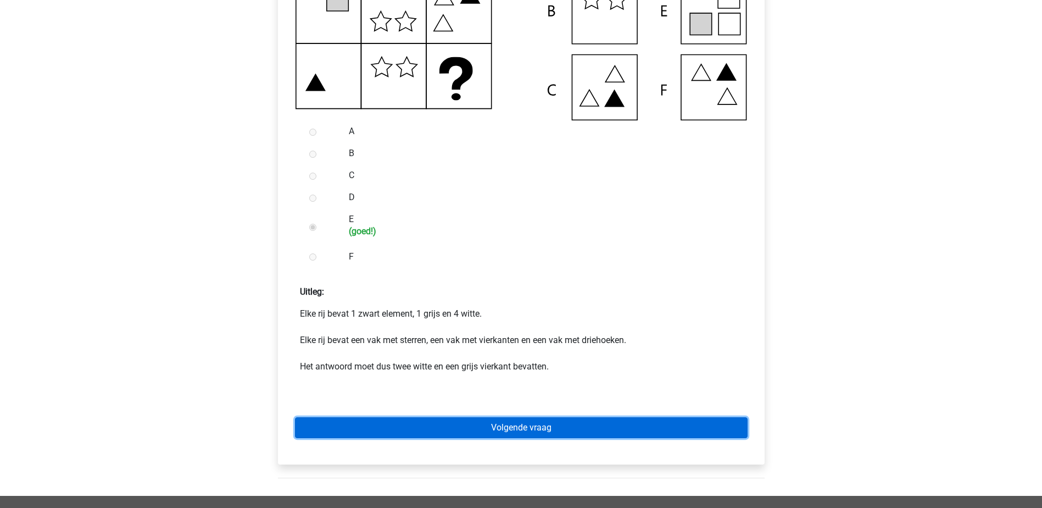
click at [497, 427] on link "Volgende vraag" at bounding box center [521, 427] width 453 height 21
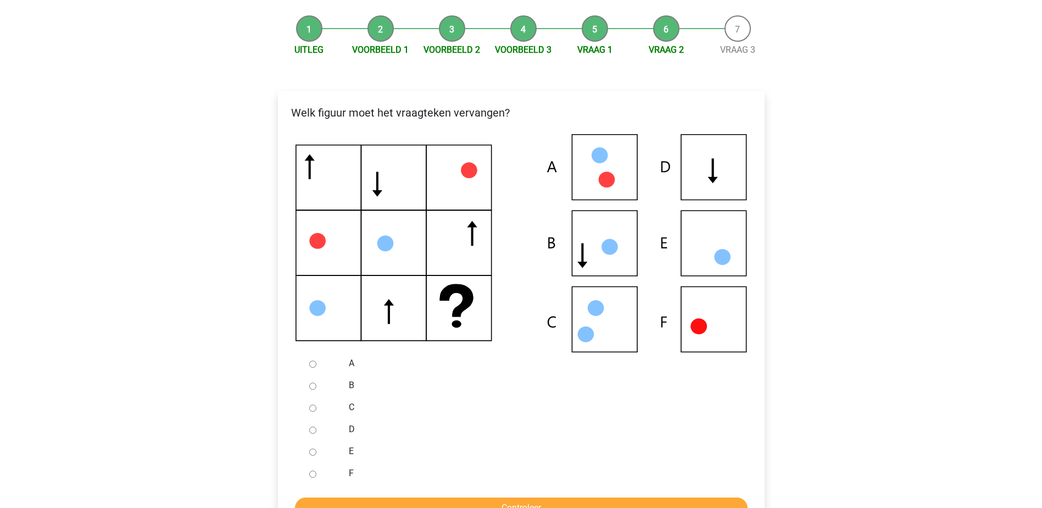
scroll to position [110, 0]
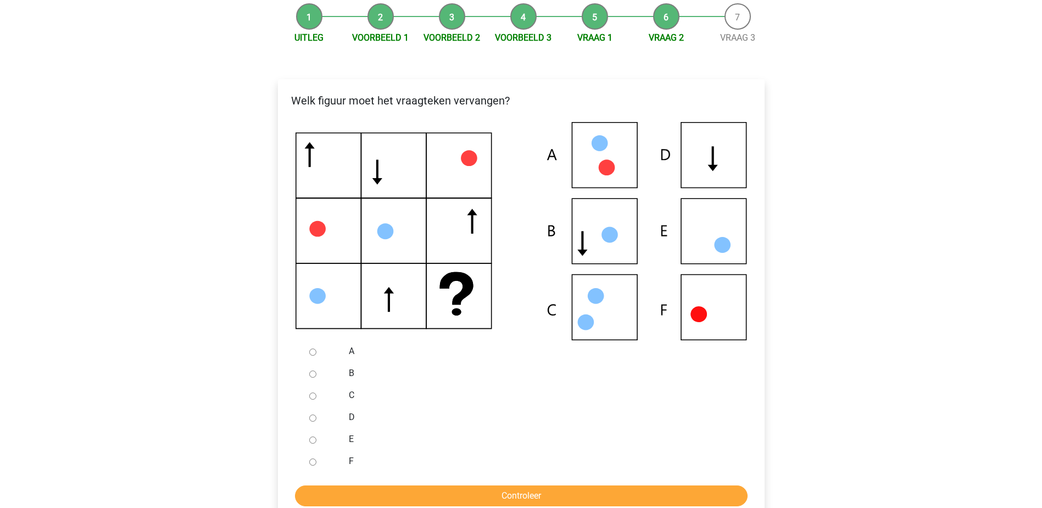
click at [349, 416] on label "D" at bounding box center [539, 416] width 380 height 13
click at [316, 416] on input "D" at bounding box center [312, 417] width 7 height 7
radio input "true"
click at [443, 496] on input "Controleer" at bounding box center [521, 495] width 453 height 21
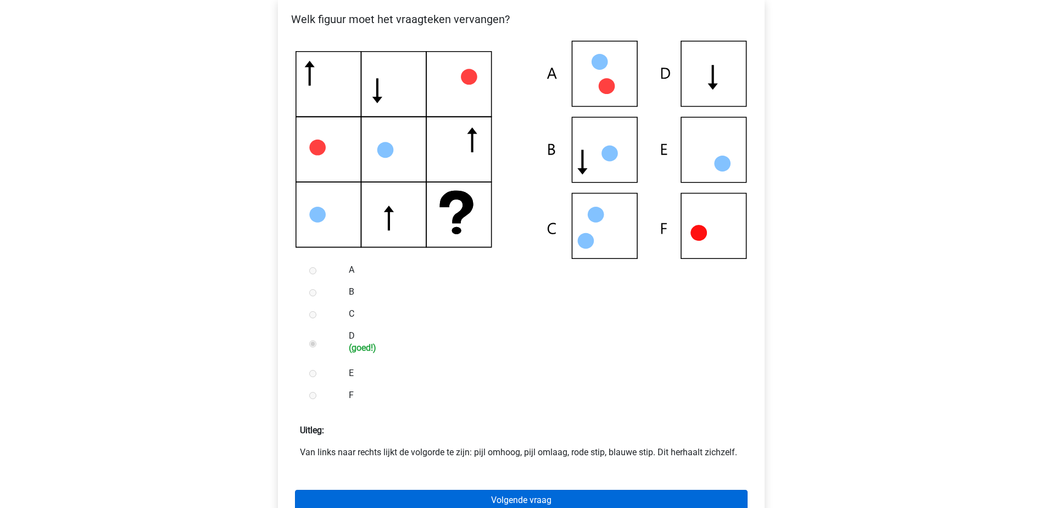
scroll to position [220, 0]
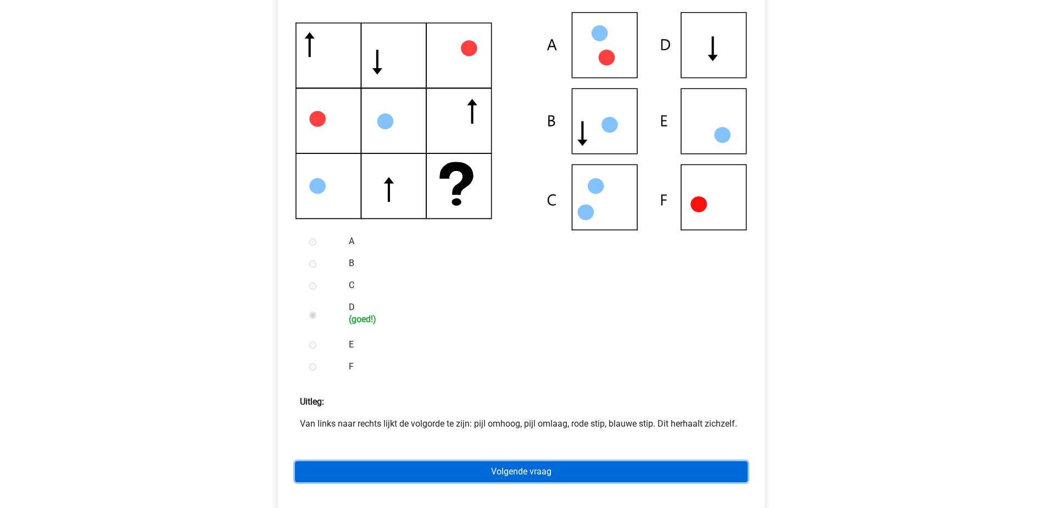
click at [515, 474] on link "Volgende vraag" at bounding box center [521, 471] width 453 height 21
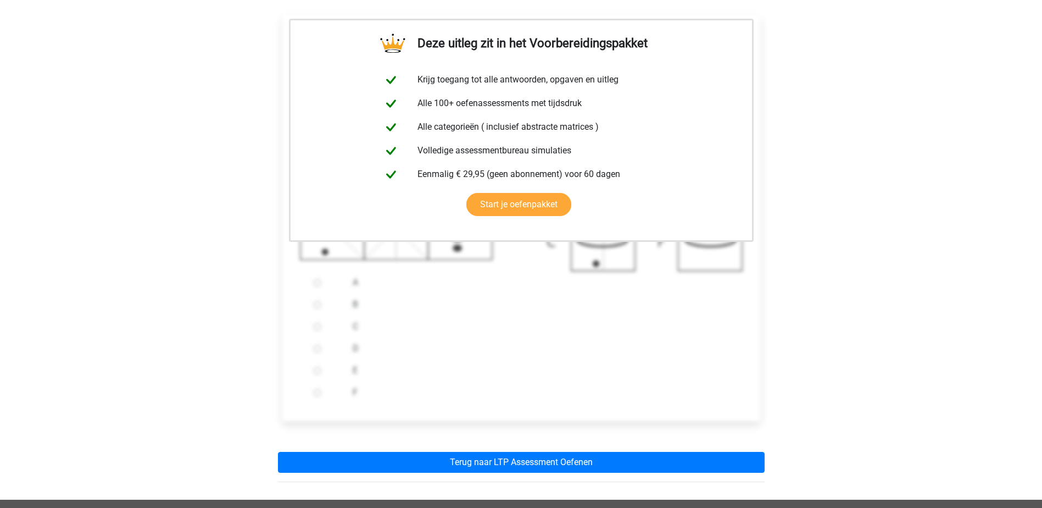
scroll to position [275, 0]
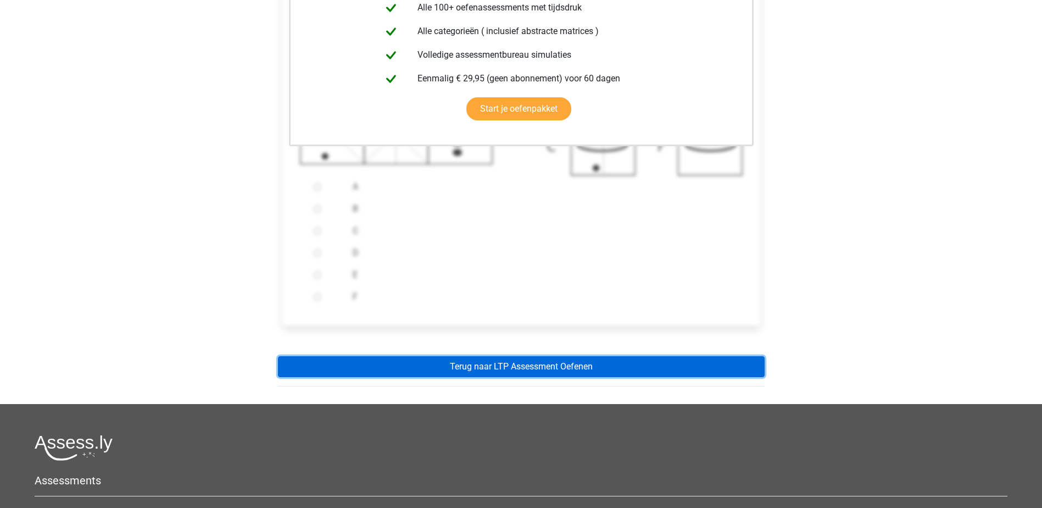
click at [460, 368] on link "Terug naar LTP Assessment Oefenen" at bounding box center [521, 366] width 487 height 21
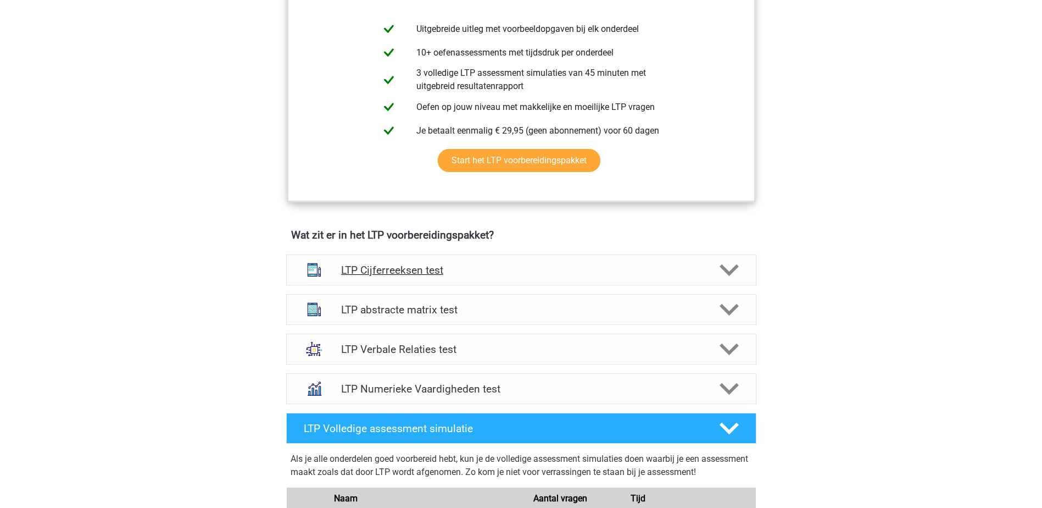
scroll to position [494, 0]
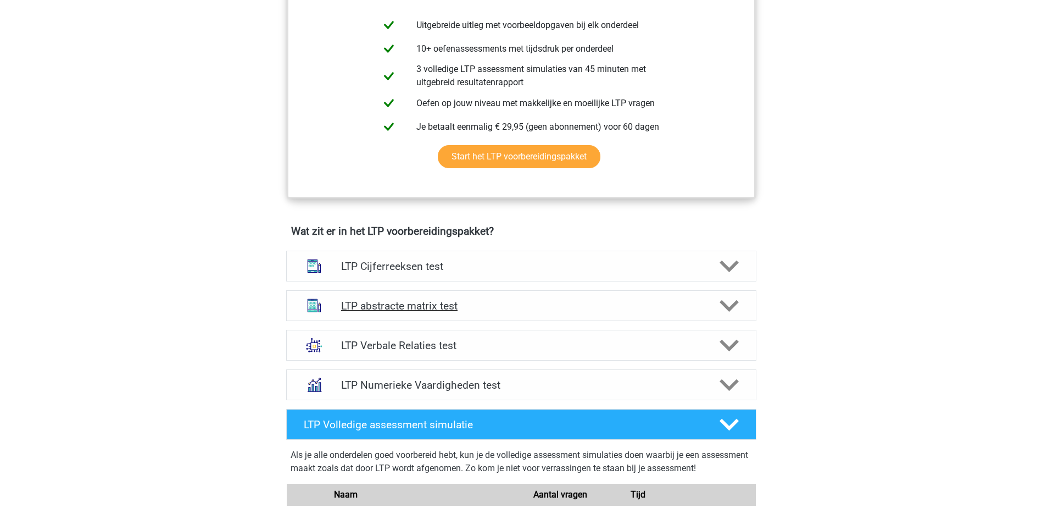
click at [435, 302] on h4 "LTP abstracte matrix test" at bounding box center [521, 305] width 360 height 13
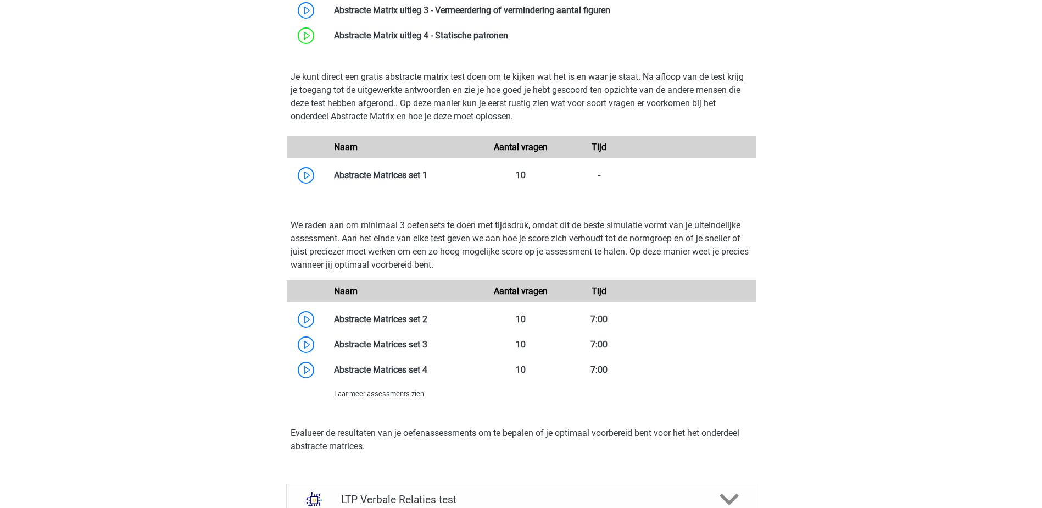
scroll to position [934, 0]
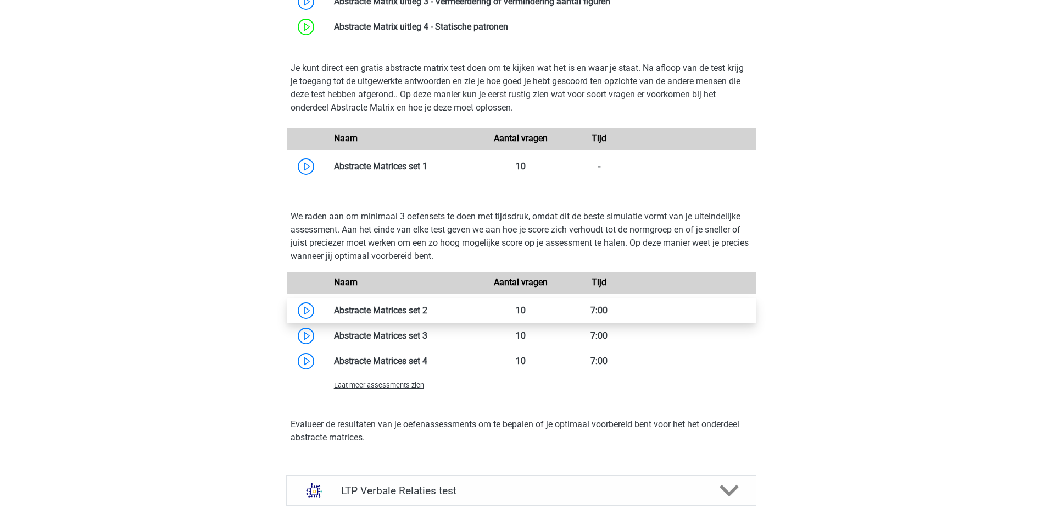
click at [427, 313] on link at bounding box center [427, 310] width 0 height 10
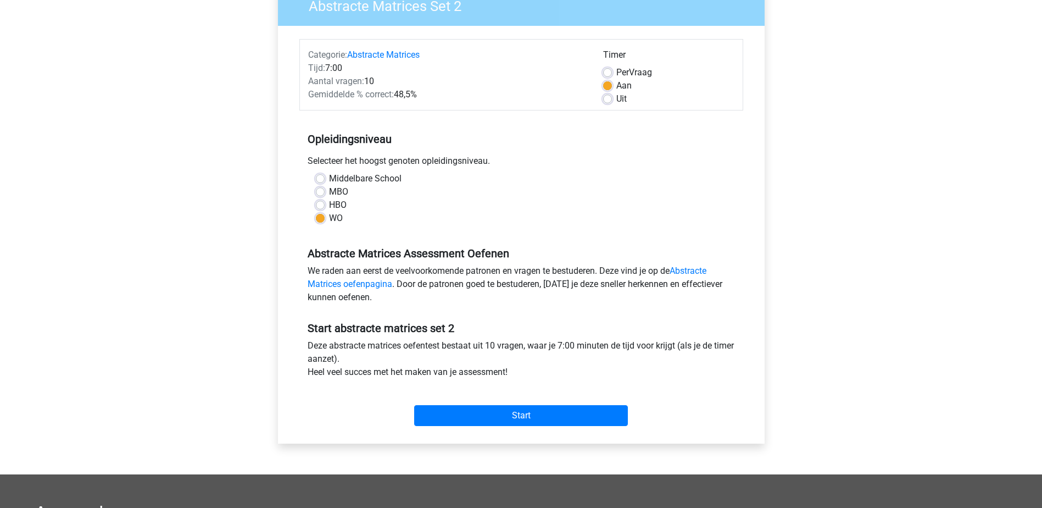
scroll to position [110, 0]
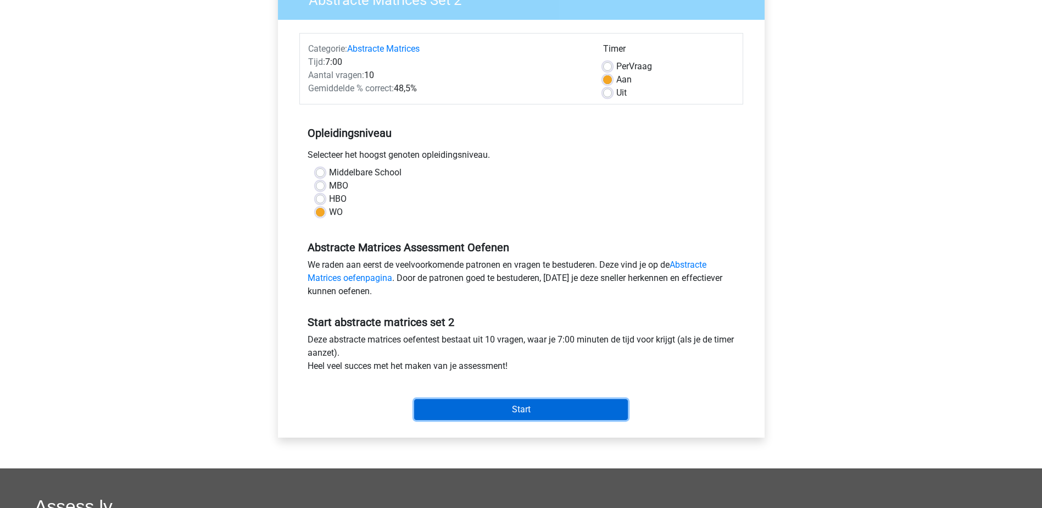
click at [497, 406] on input "Start" at bounding box center [521, 409] width 214 height 21
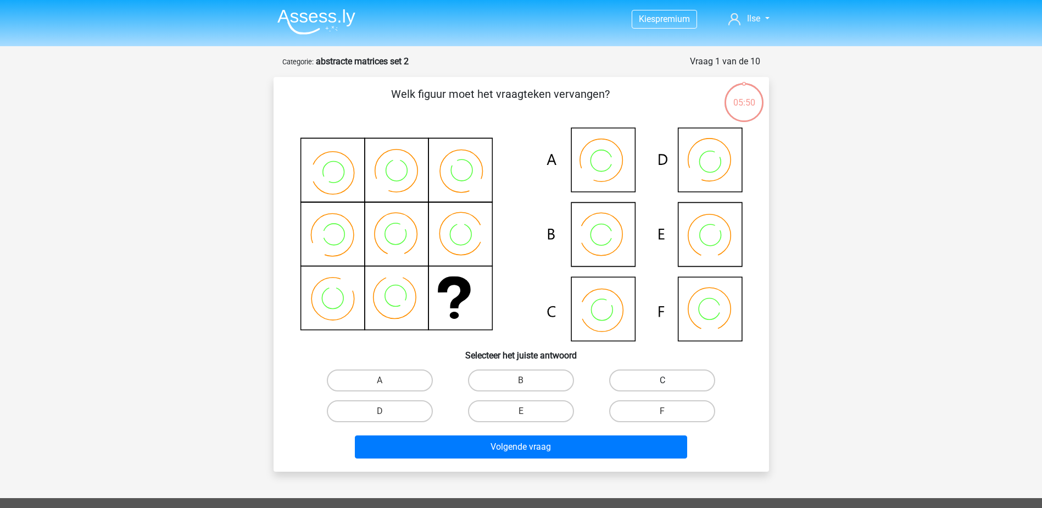
click at [654, 378] on label "C" at bounding box center [662, 380] width 106 height 22
click at [662, 380] on input "C" at bounding box center [665, 383] width 7 height 7
radio input "true"
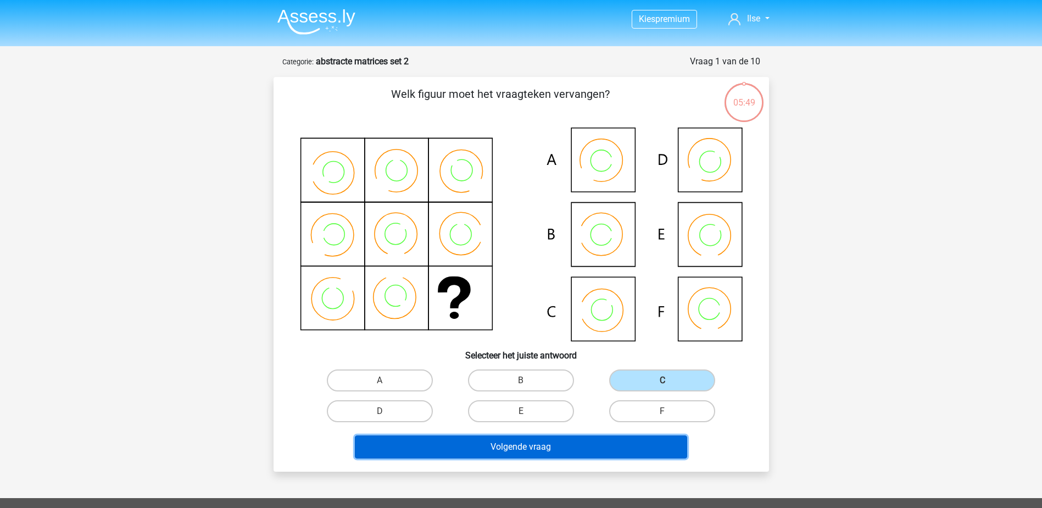
click at [581, 441] on button "Volgende vraag" at bounding box center [521, 446] width 332 height 23
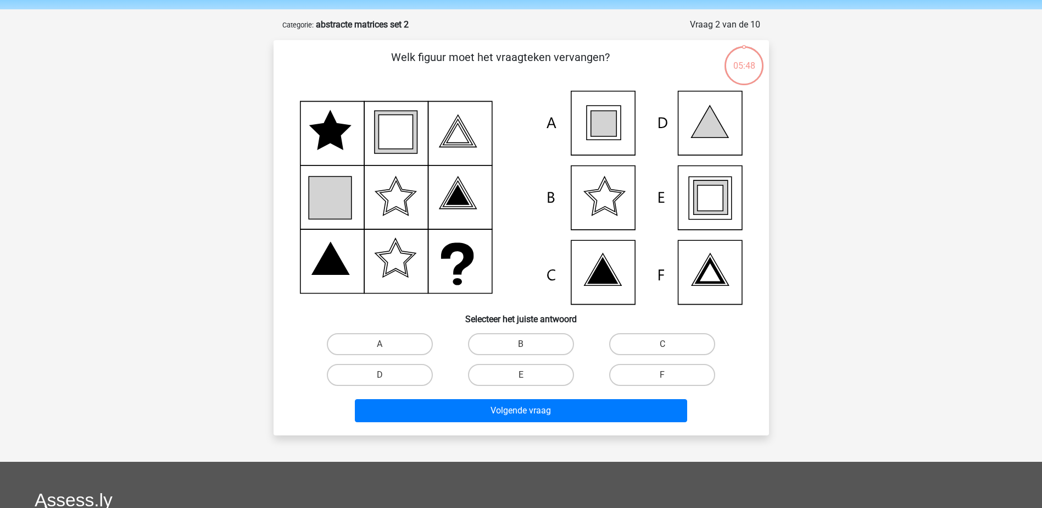
scroll to position [55, 0]
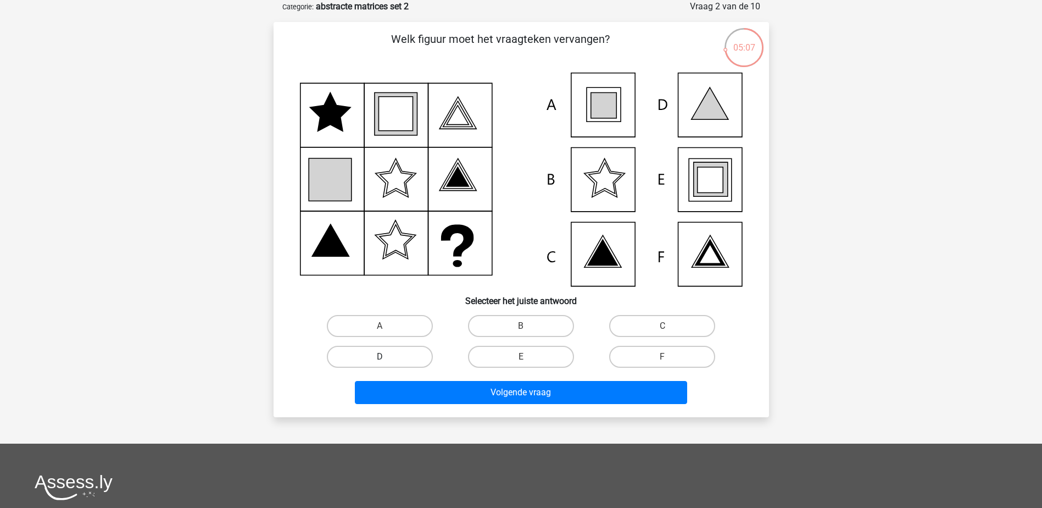
click at [417, 358] on label "D" at bounding box center [380, 357] width 106 height 22
click at [387, 358] on input "D" at bounding box center [383, 360] width 7 height 7
radio input "true"
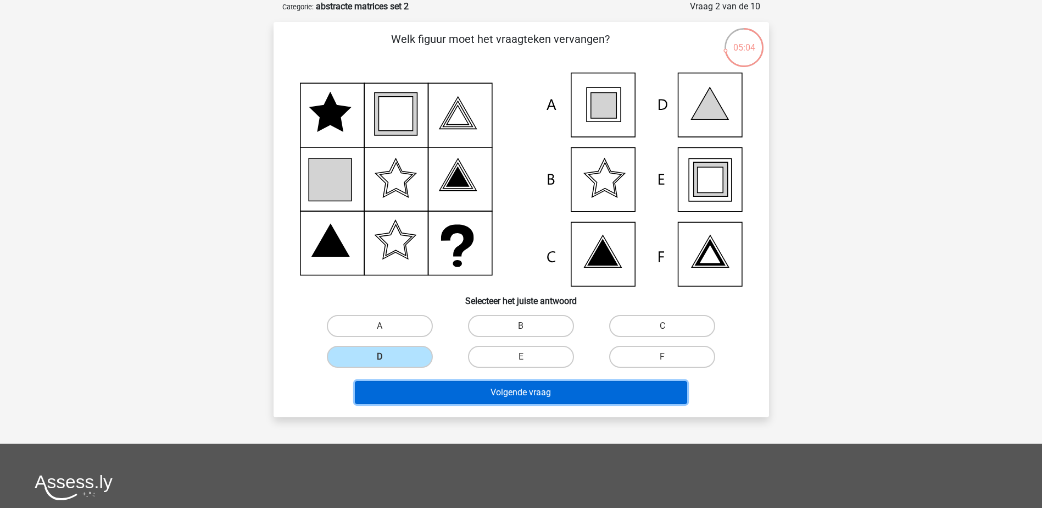
click at [522, 388] on button "Volgende vraag" at bounding box center [521, 392] width 332 height 23
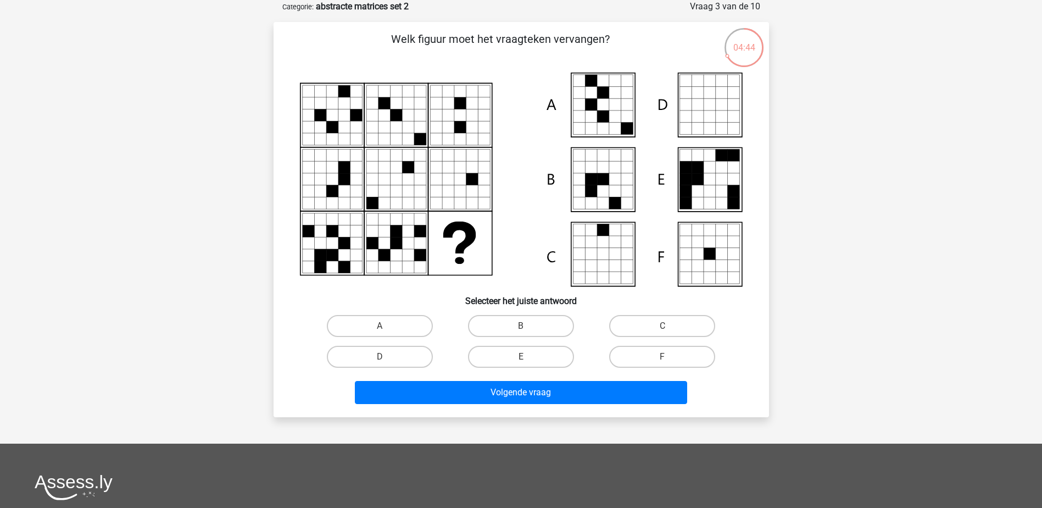
click at [610, 97] on icon at bounding box center [615, 93] width 12 height 12
click at [403, 321] on label "A" at bounding box center [380, 326] width 106 height 22
click at [387, 326] on input "A" at bounding box center [383, 329] width 7 height 7
radio input "true"
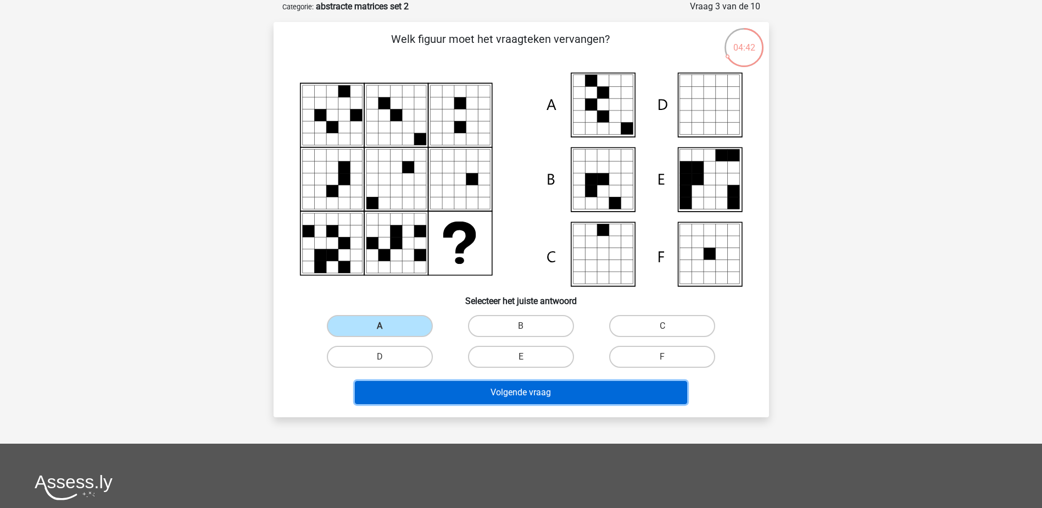
click at [497, 386] on button "Volgende vraag" at bounding box center [521, 392] width 332 height 23
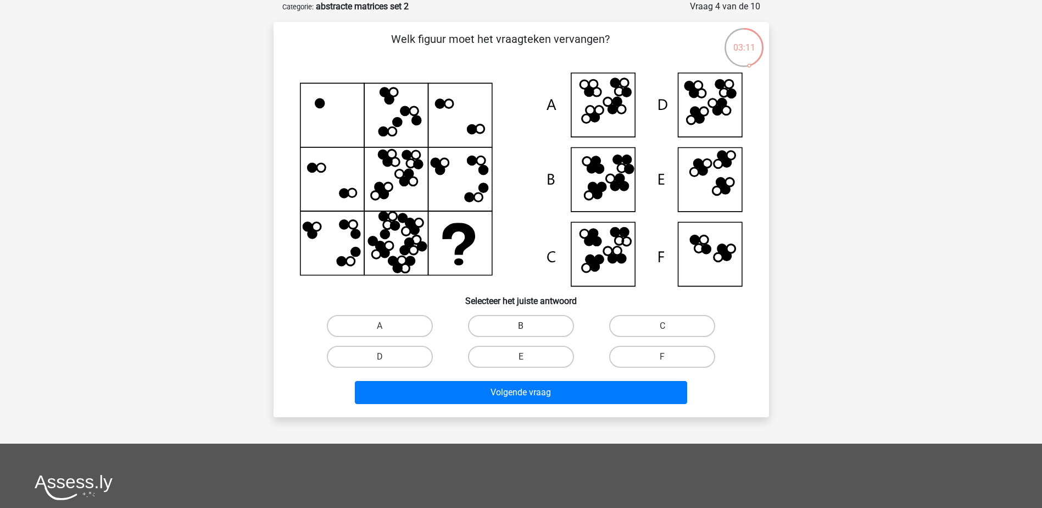
click at [533, 321] on label "B" at bounding box center [521, 326] width 106 height 22
click at [528, 326] on input "B" at bounding box center [524, 329] width 7 height 7
radio input "true"
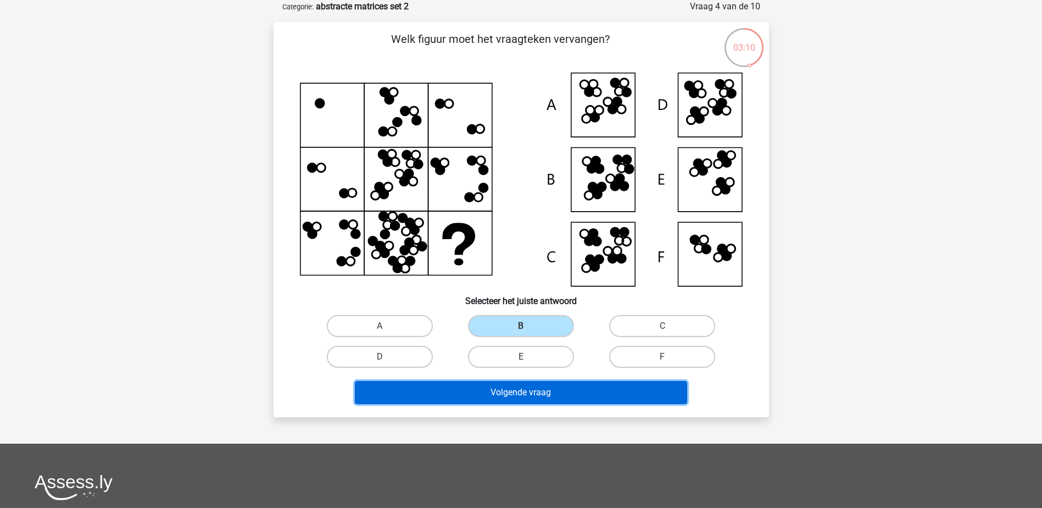
click at [550, 394] on button "Volgende vraag" at bounding box center [521, 392] width 332 height 23
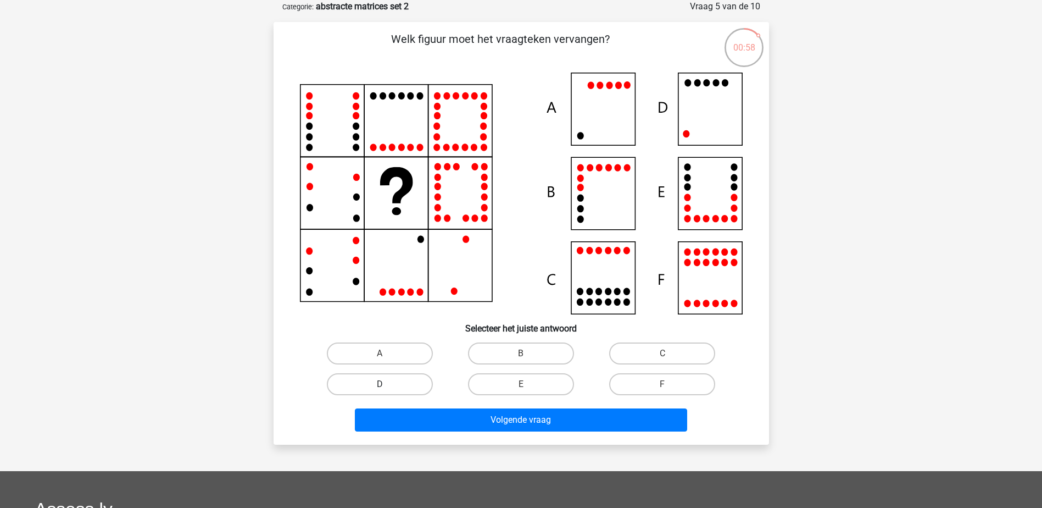
click at [398, 389] on label "D" at bounding box center [380, 384] width 106 height 22
click at [387, 389] on input "D" at bounding box center [383, 387] width 7 height 7
radio input "true"
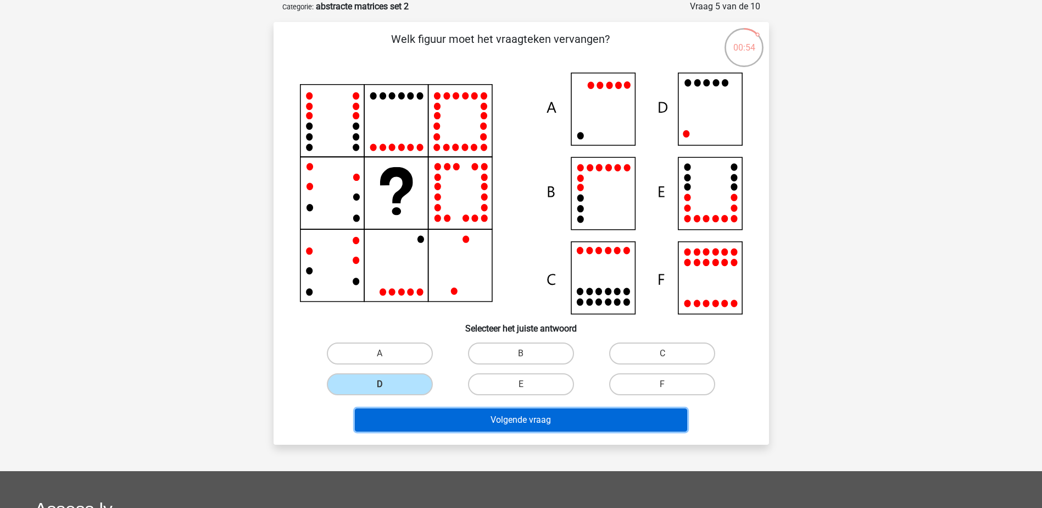
click at [503, 415] on button "Volgende vraag" at bounding box center [521, 419] width 332 height 23
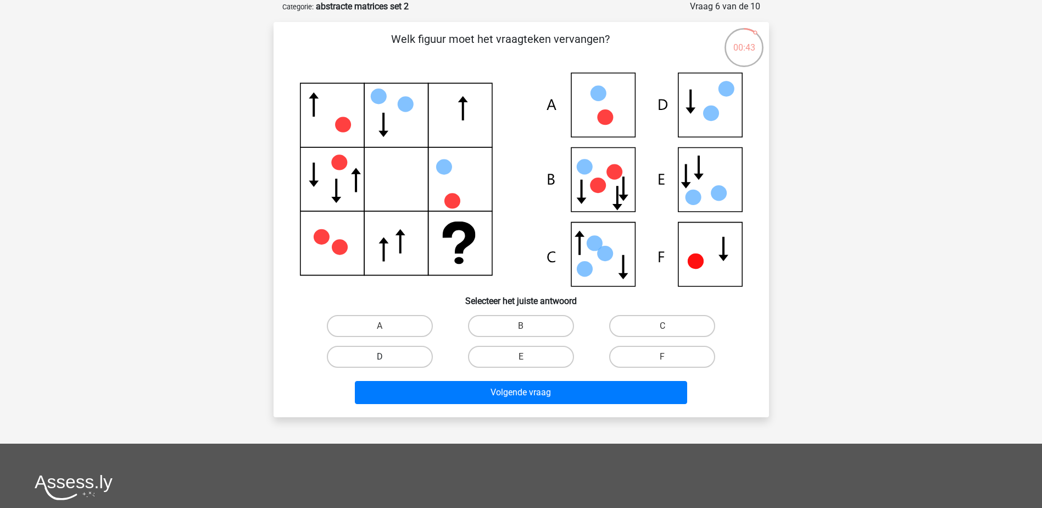
click at [389, 363] on label "D" at bounding box center [380, 357] width 106 height 22
click at [387, 363] on input "D" at bounding box center [383, 360] width 7 height 7
radio input "true"
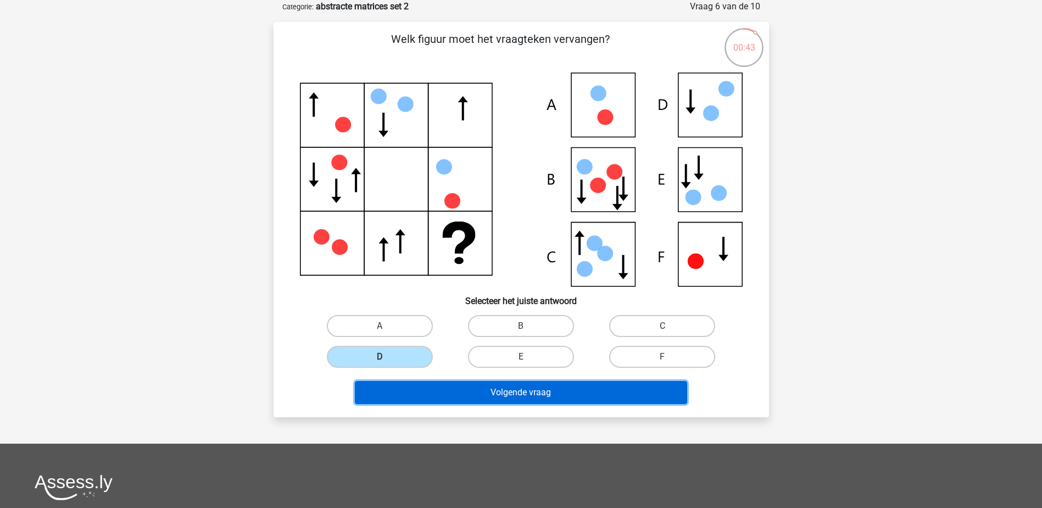
click at [472, 393] on button "Volgende vraag" at bounding box center [521, 392] width 332 height 23
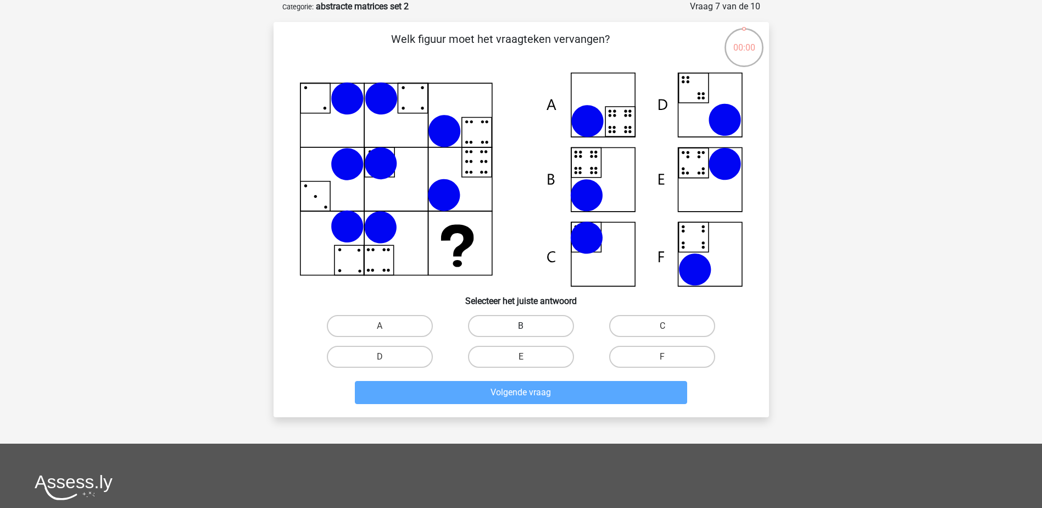
click at [531, 326] on label "B" at bounding box center [521, 326] width 106 height 22
click at [528, 326] on input "B" at bounding box center [524, 329] width 7 height 7
radio input "true"
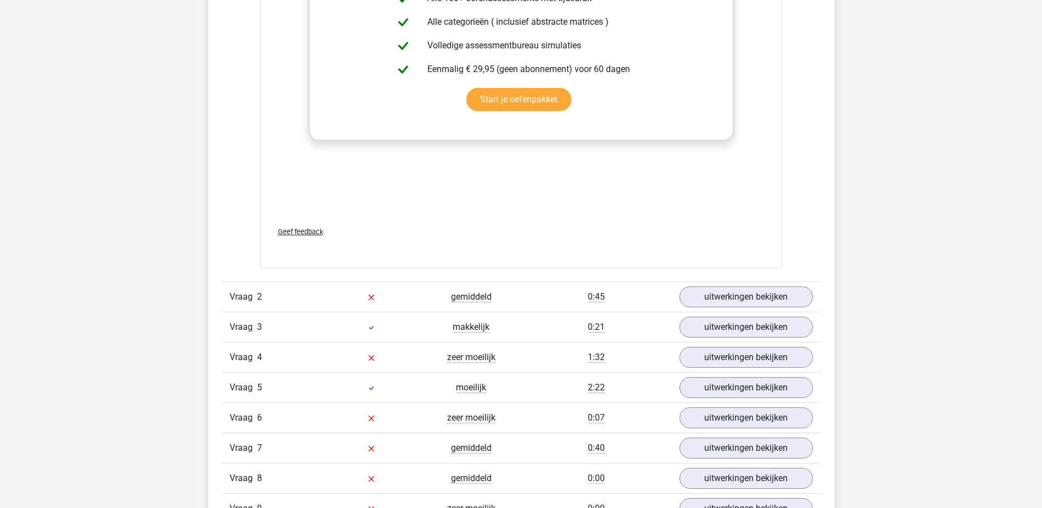
scroll to position [1491, 0]
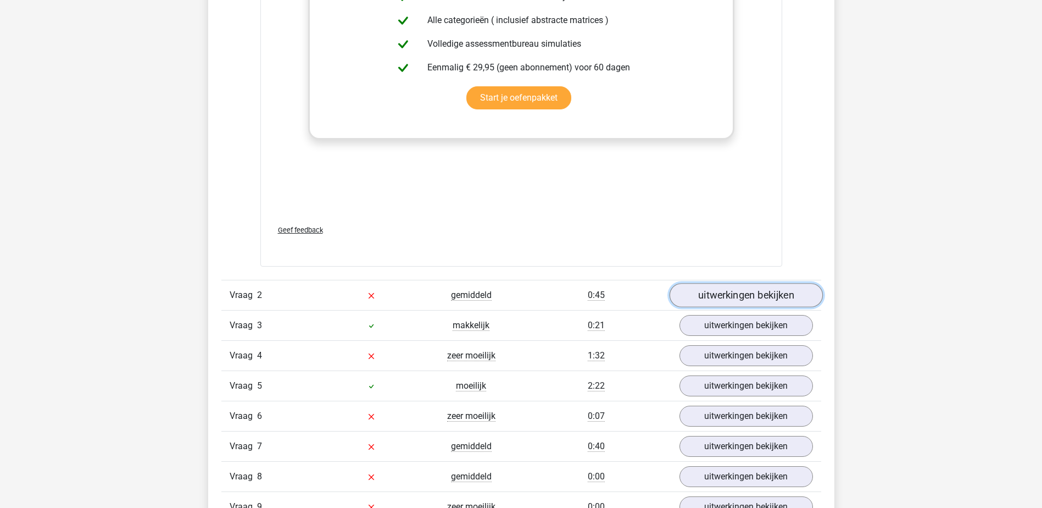
click at [697, 292] on link "uitwerkingen bekijken" at bounding box center [745, 295] width 153 height 24
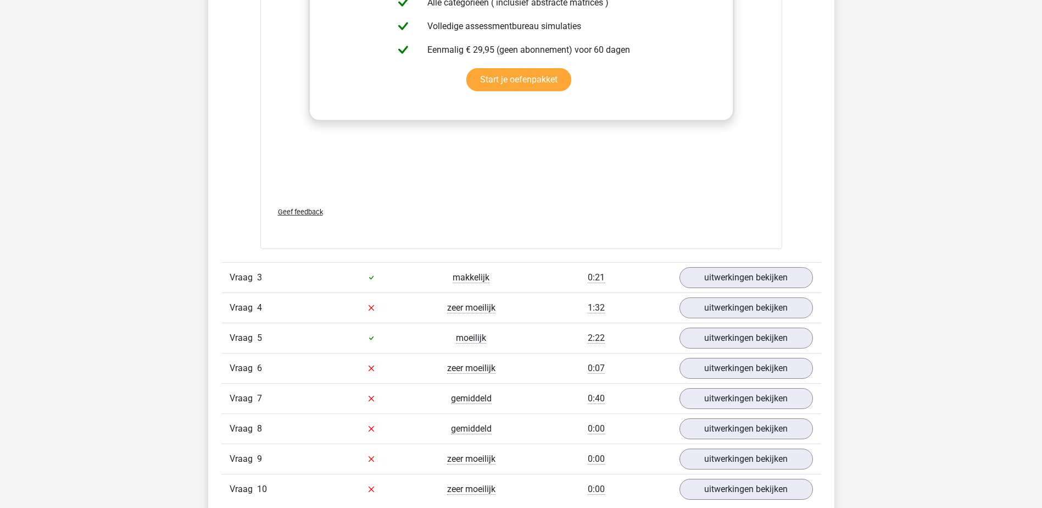
scroll to position [2370, 0]
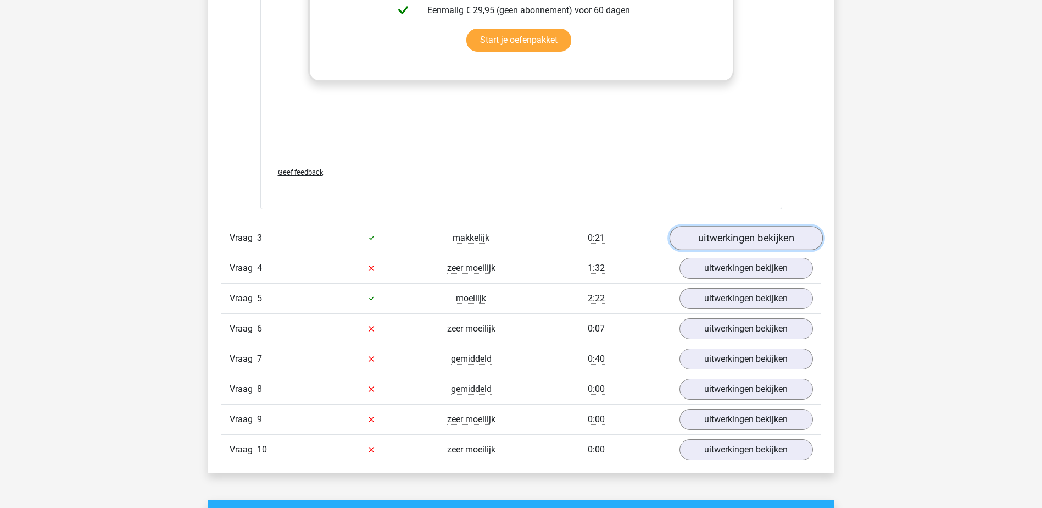
click at [715, 237] on link "uitwerkingen bekijken" at bounding box center [745, 238] width 153 height 24
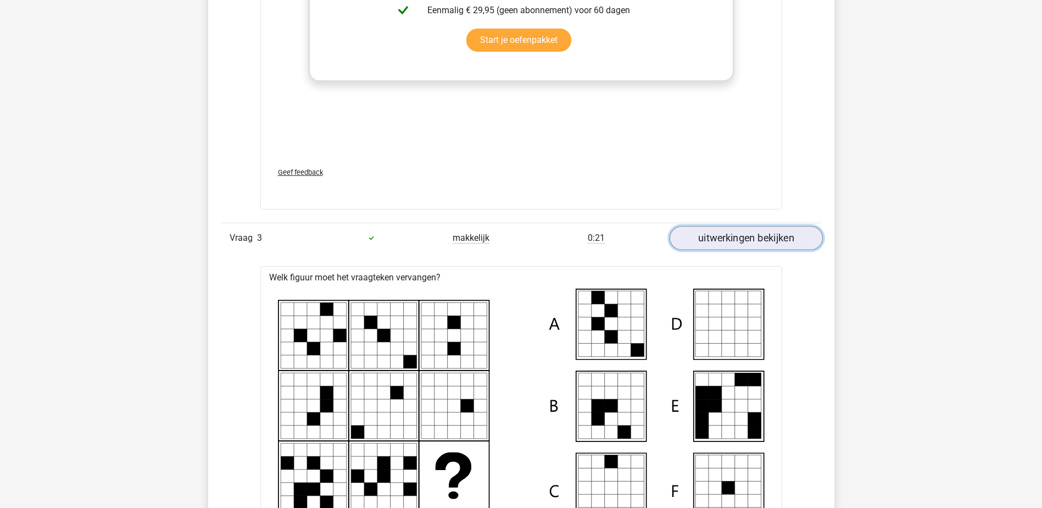
click at [715, 237] on link "uitwerkingen bekijken" at bounding box center [745, 238] width 153 height 24
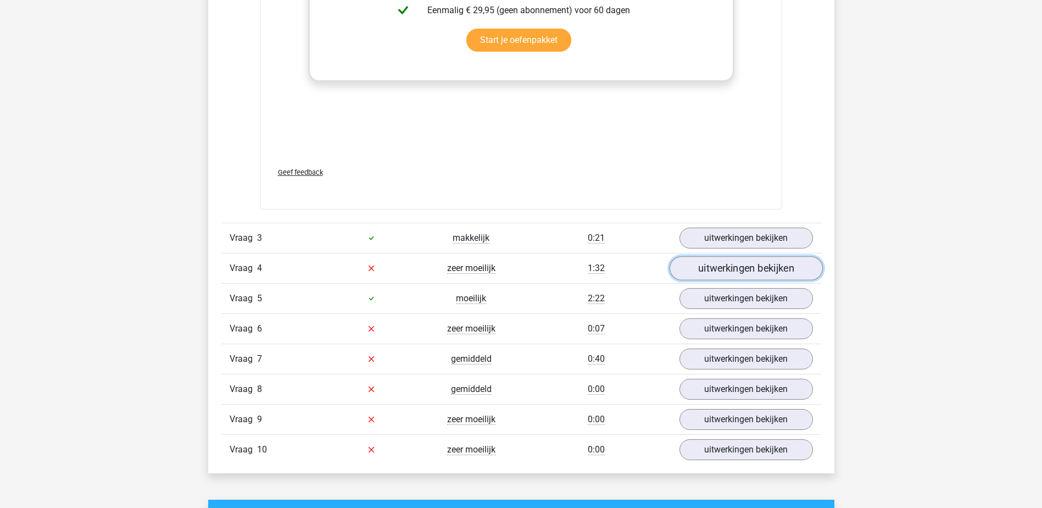
click at [714, 267] on link "uitwerkingen bekijken" at bounding box center [745, 268] width 153 height 24
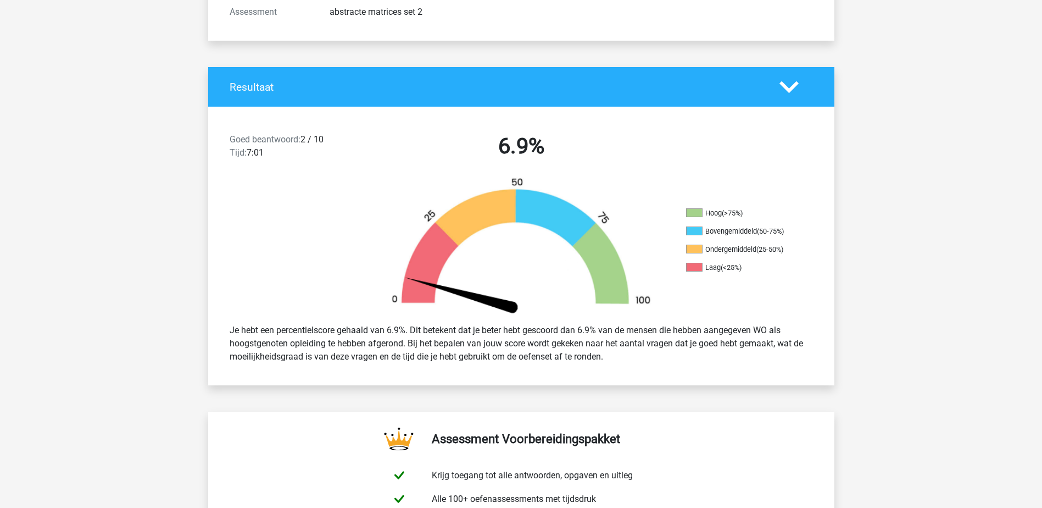
scroll to position [0, 0]
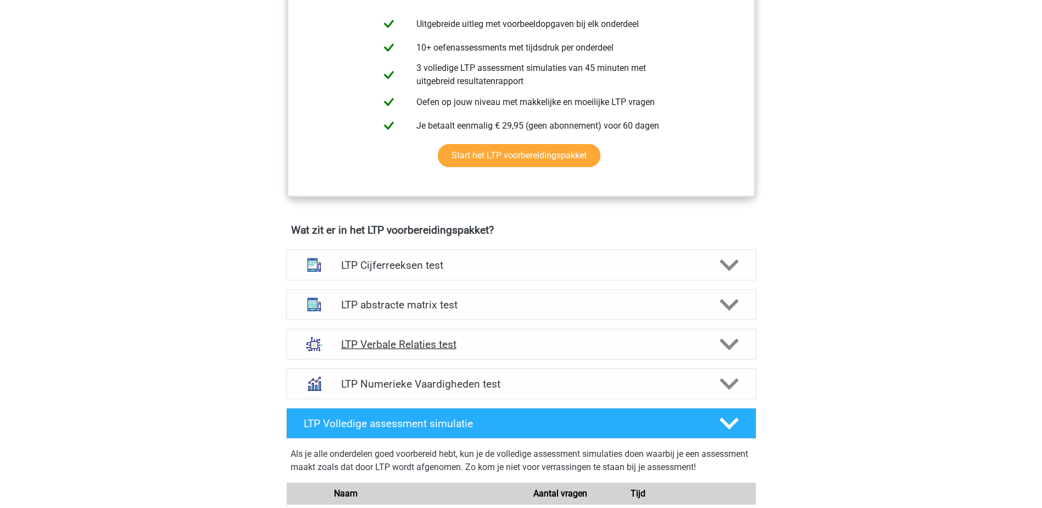
scroll to position [494, 0]
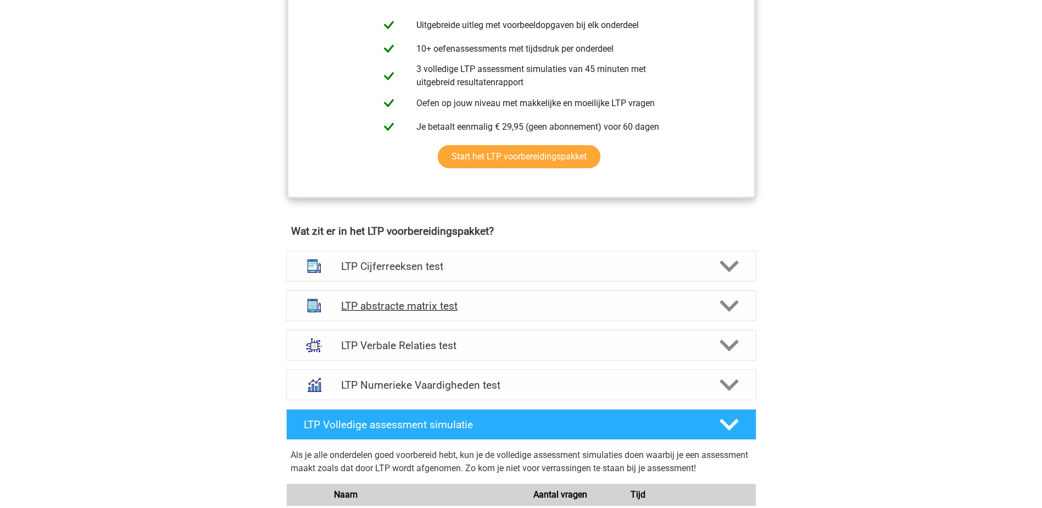
click at [381, 305] on h4 "LTP abstracte matrix test" at bounding box center [521, 305] width 360 height 13
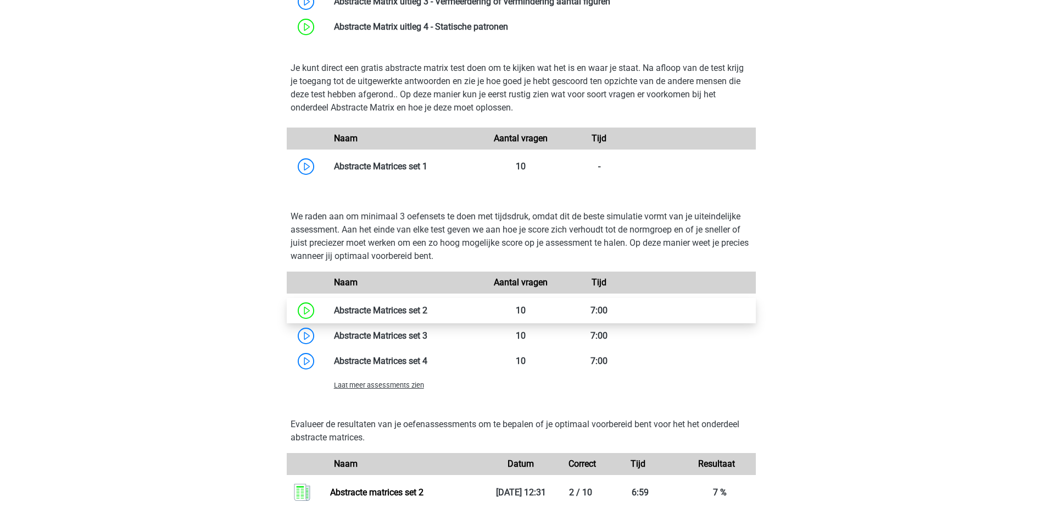
scroll to position [989, 0]
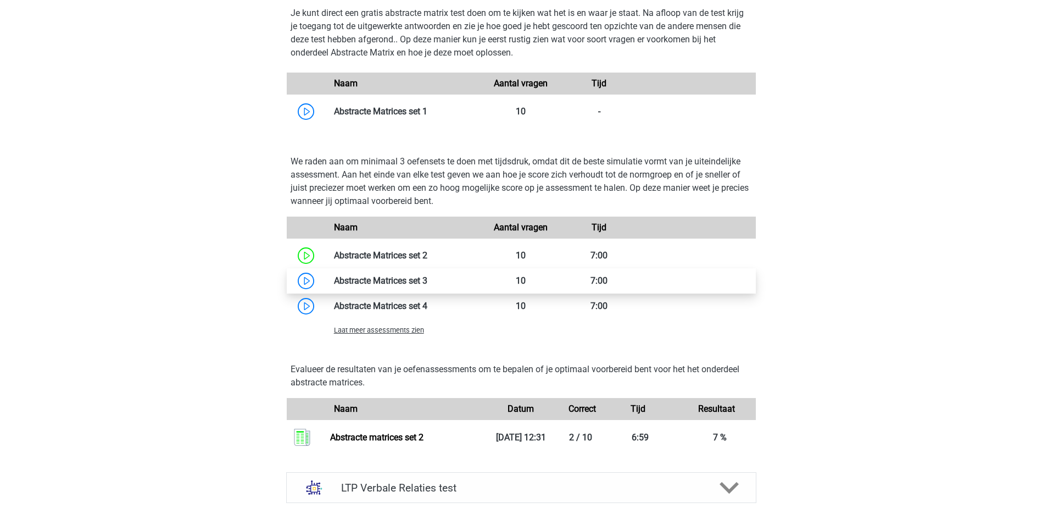
click at [427, 283] on link at bounding box center [427, 280] width 0 height 10
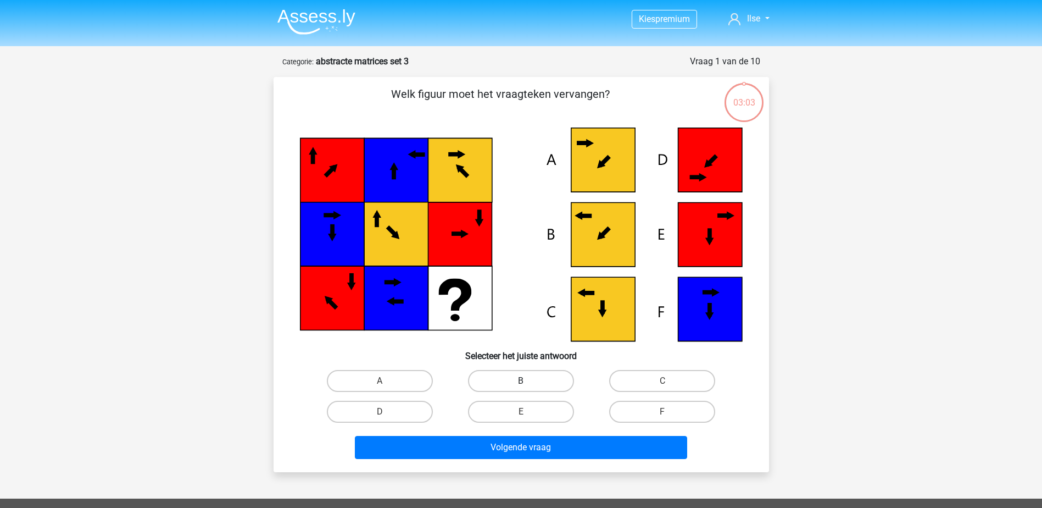
drag, startPoint x: 511, startPoint y: 375, endPoint x: 507, endPoint y: 386, distance: 11.1
click at [509, 375] on label "B" at bounding box center [521, 381] width 106 height 22
click at [521, 381] on input "B" at bounding box center [524, 384] width 7 height 7
radio input "true"
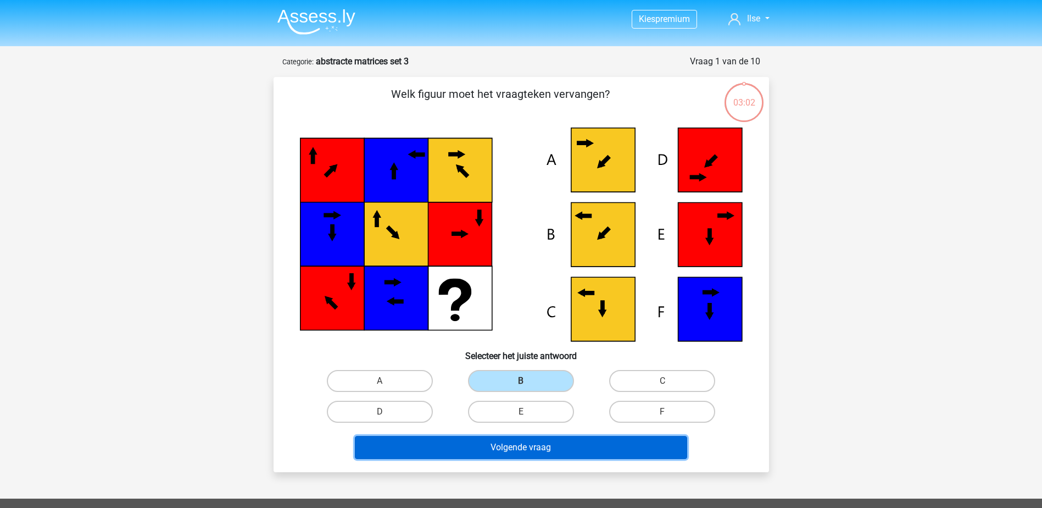
click at [533, 454] on button "Volgende vraag" at bounding box center [521, 447] width 332 height 23
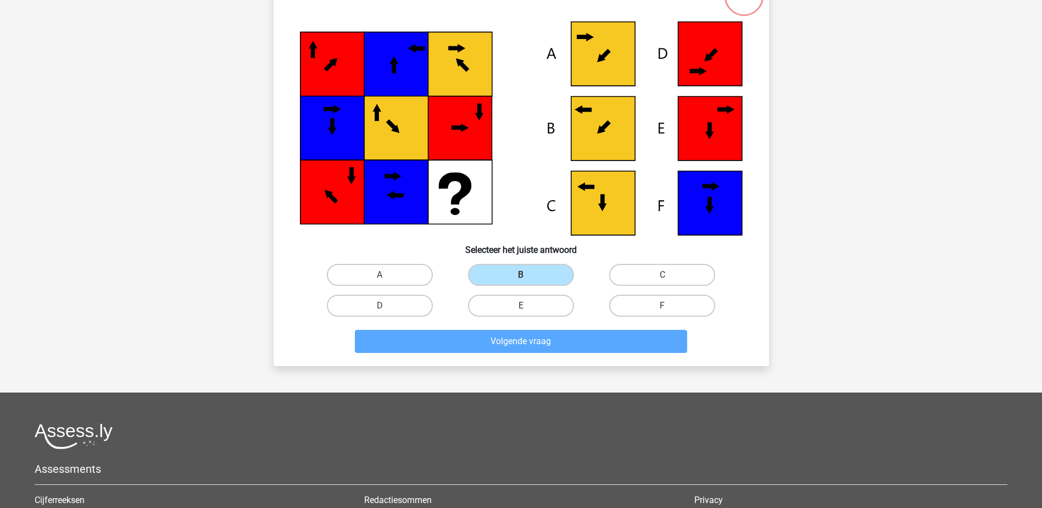
scroll to position [110, 0]
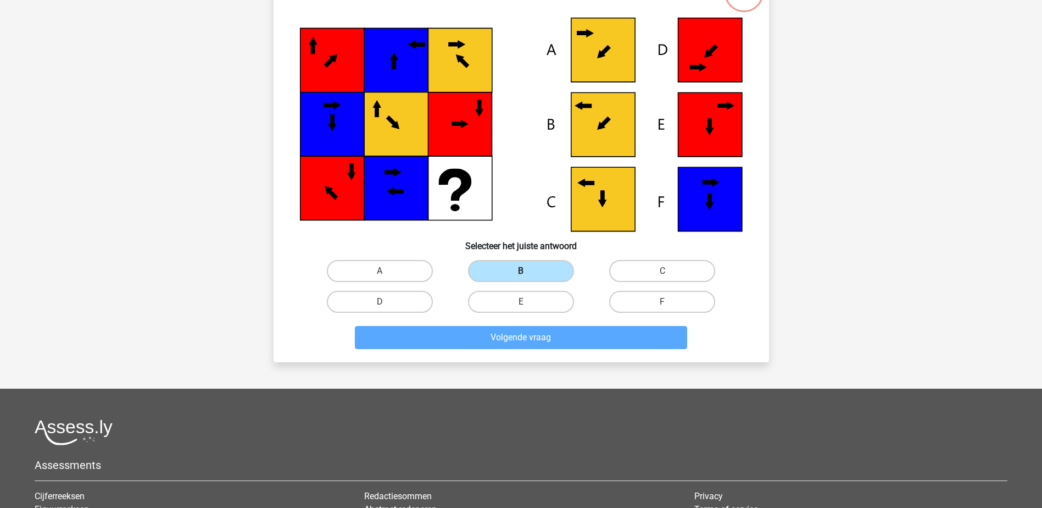
click at [515, 265] on label "B" at bounding box center [521, 271] width 106 height 22
click at [521, 271] on input "B" at bounding box center [524, 274] width 7 height 7
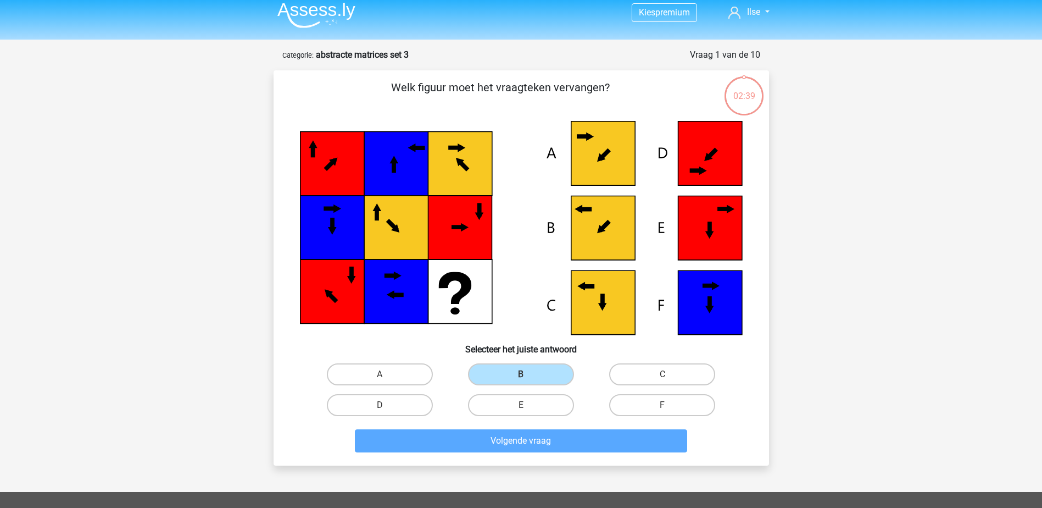
scroll to position [6, 0]
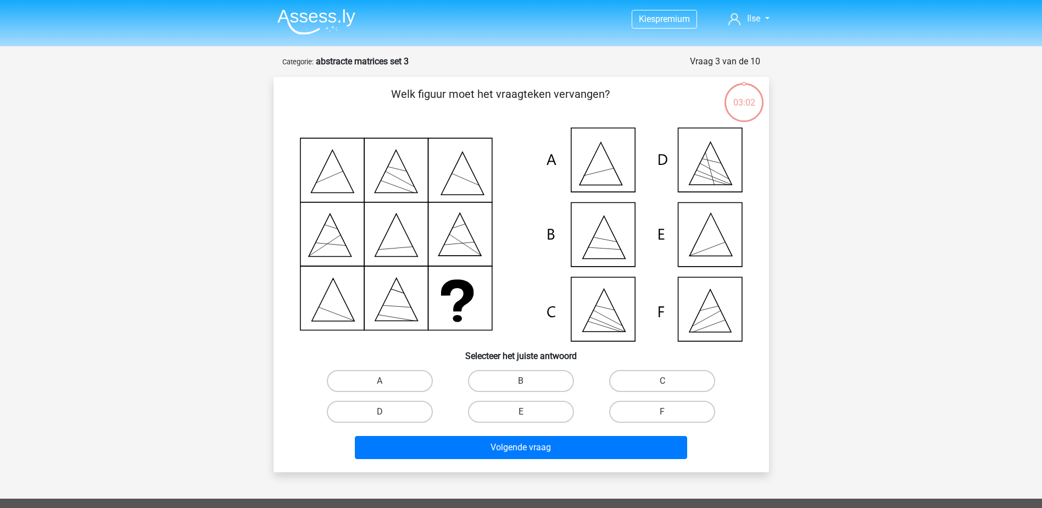
scroll to position [55, 0]
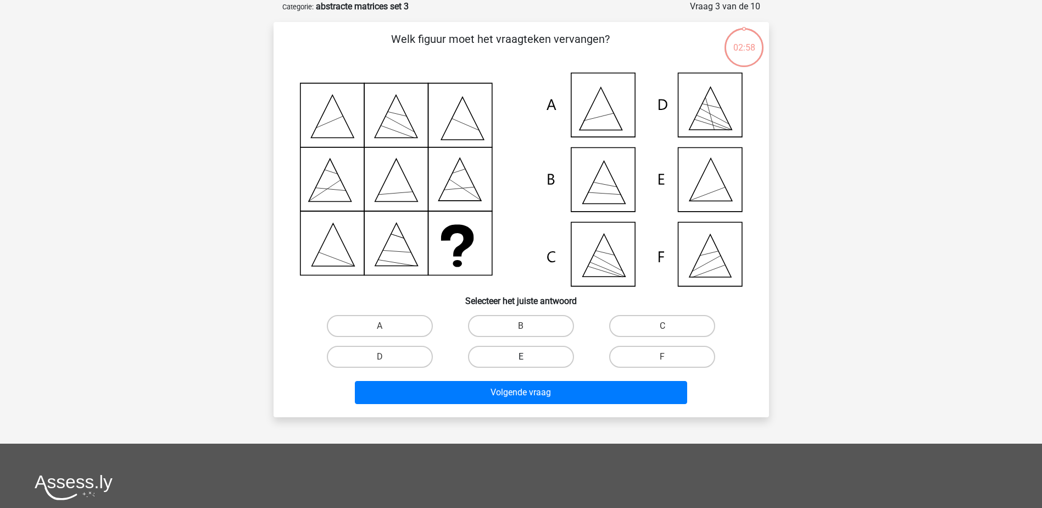
click at [541, 353] on label "E" at bounding box center [521, 357] width 106 height 22
click at [528, 357] on input "E" at bounding box center [524, 360] width 7 height 7
radio input "true"
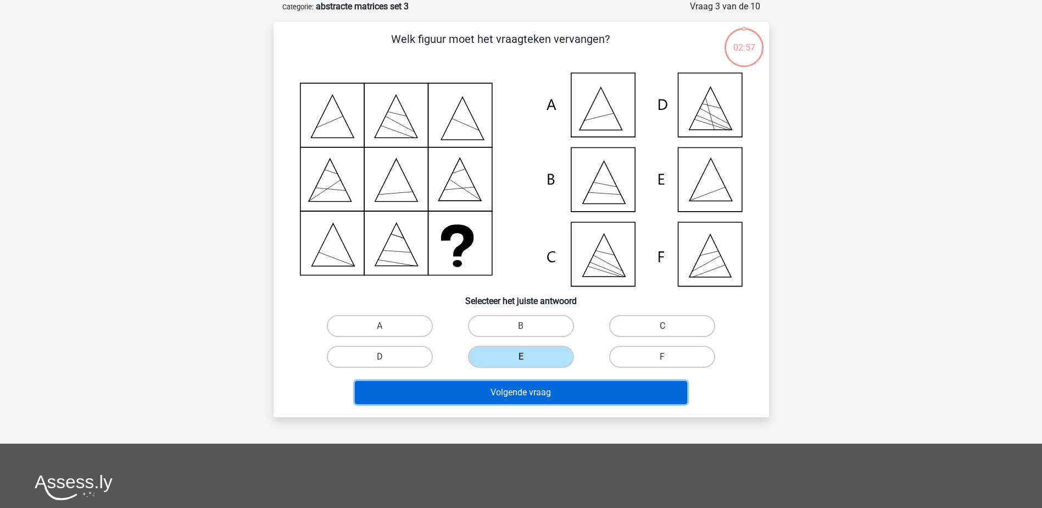
click at [552, 393] on button "Volgende vraag" at bounding box center [521, 392] width 332 height 23
